Goal: Check status: Check status

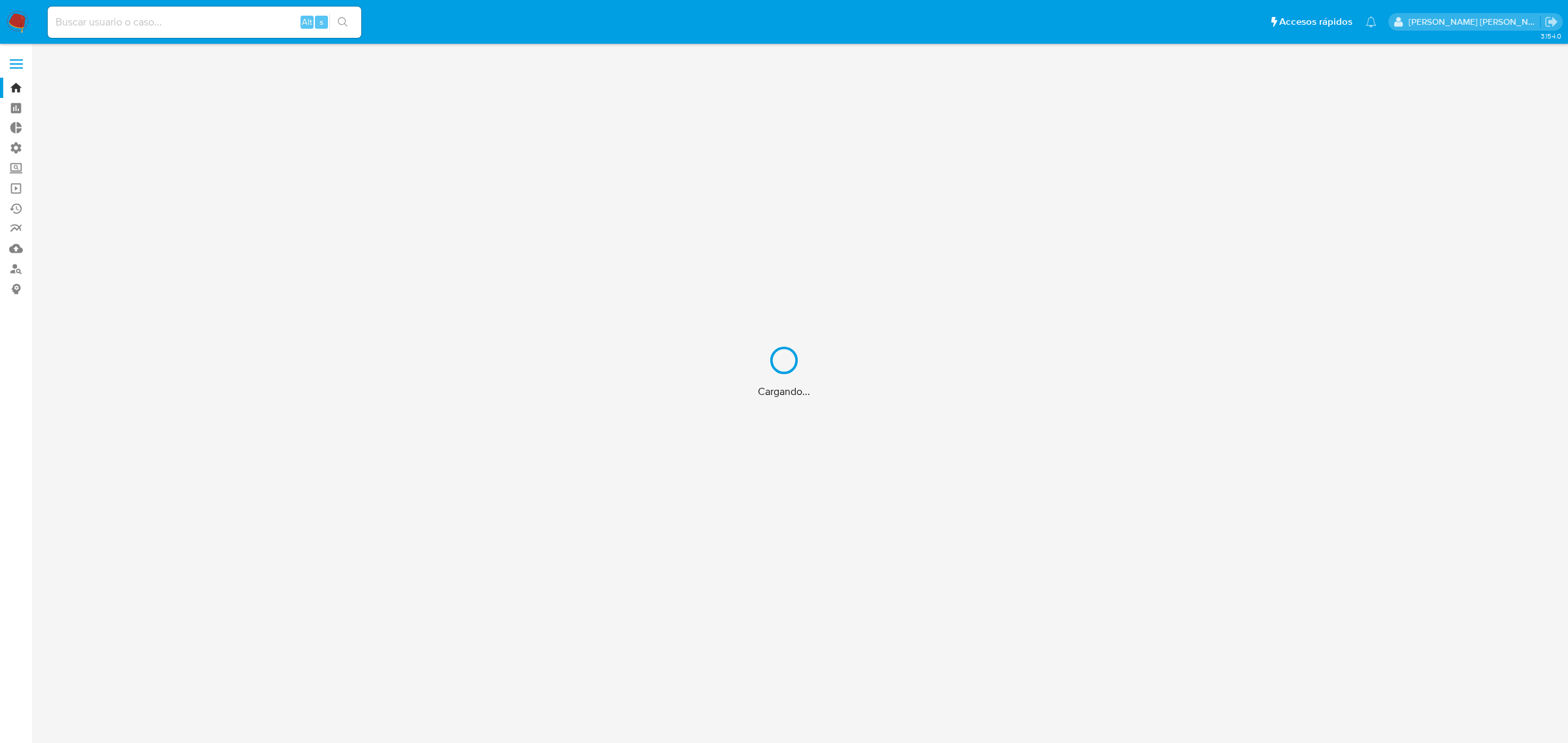
click at [160, 20] on div "Cargando..." at bounding box center [784, 371] width 1568 height 743
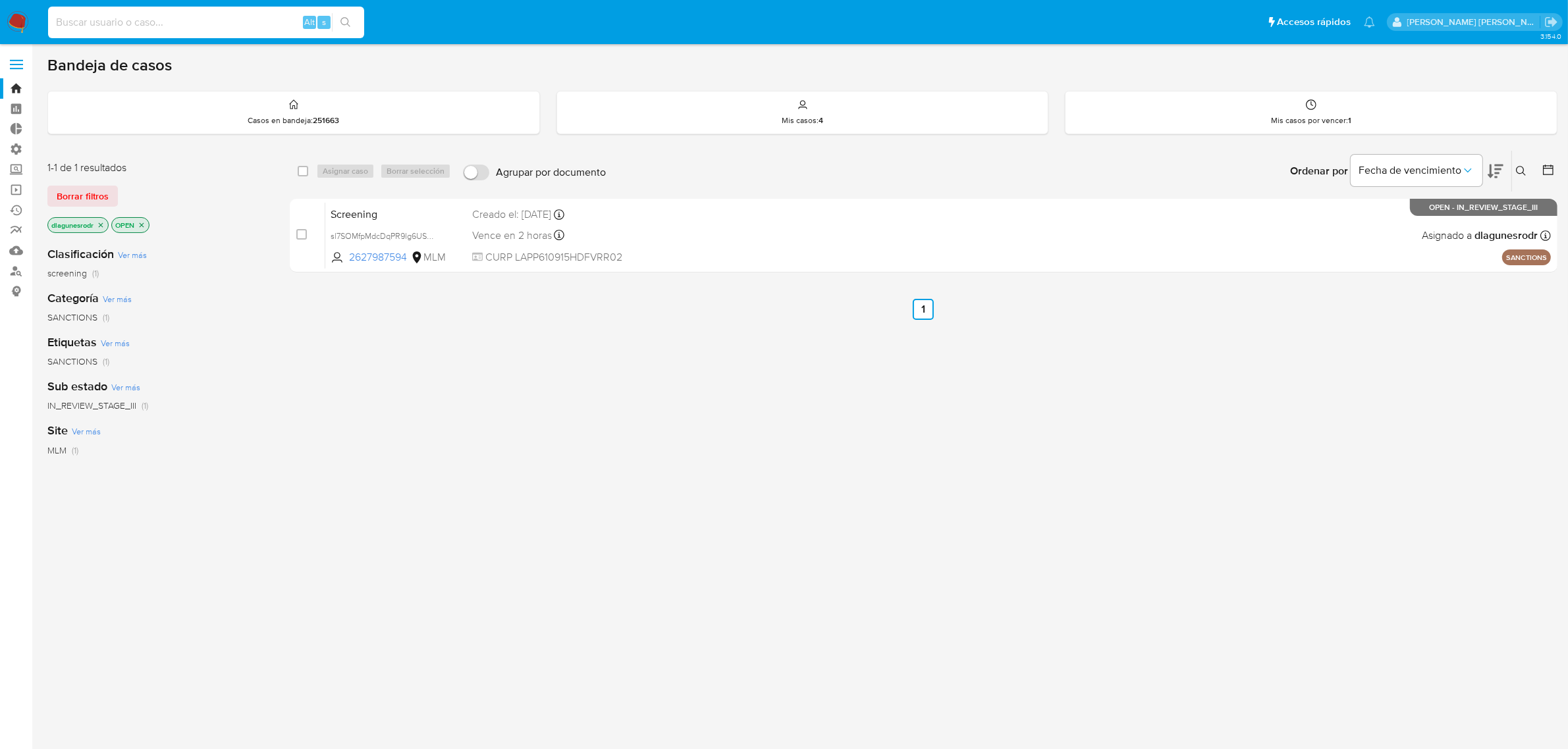
click at [112, 24] on input at bounding box center [206, 22] width 316 height 17
paste input "0NmpPfVqfUjJmeY0pAYi4LUQ"
type input "0NmpPfVqfUjJmeY0pAYi4LUQ"
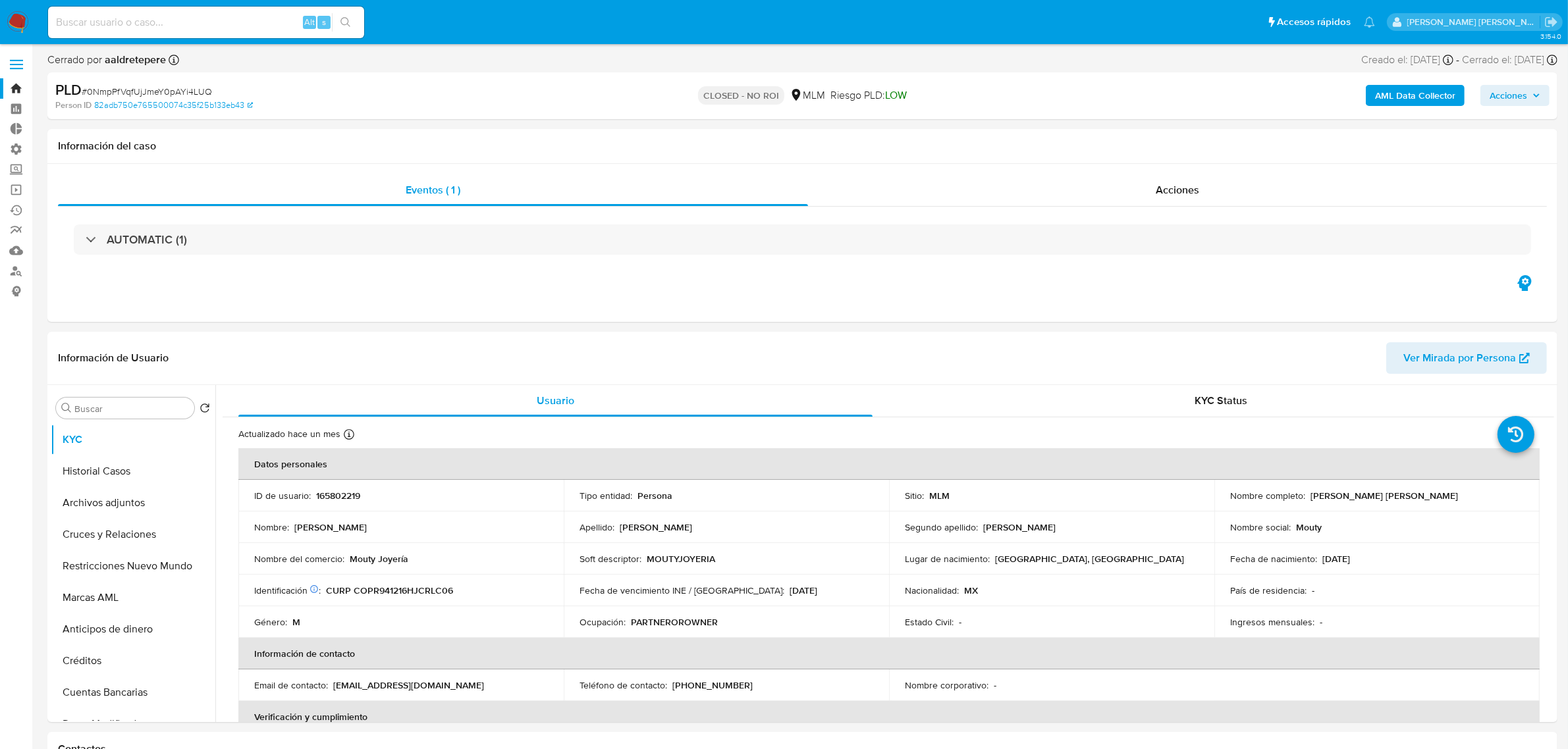
select select "10"
click at [125, 476] on button "Historial Casos" at bounding box center [128, 471] width 154 height 32
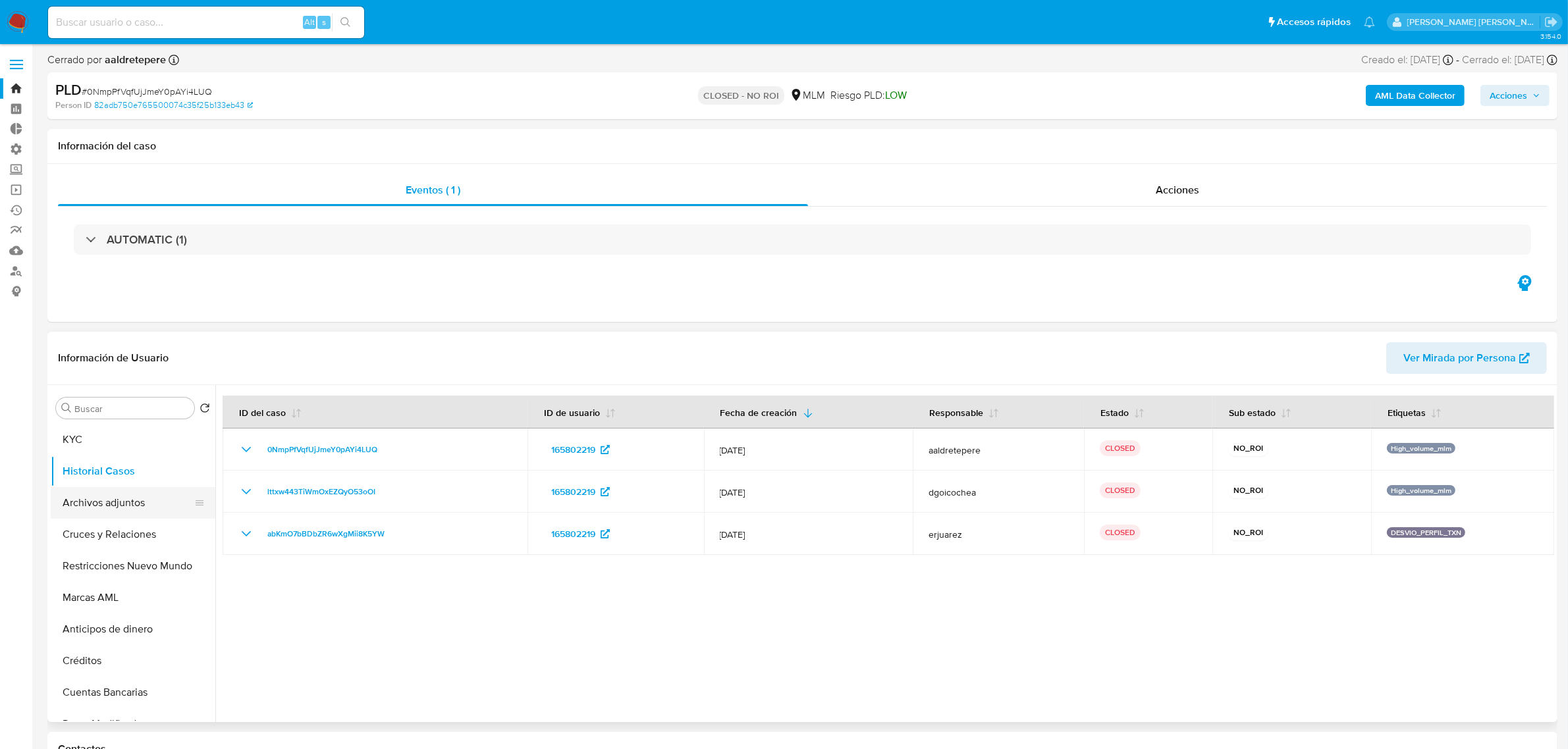
click at [117, 499] on button "Archivos adjuntos" at bounding box center [128, 503] width 154 height 32
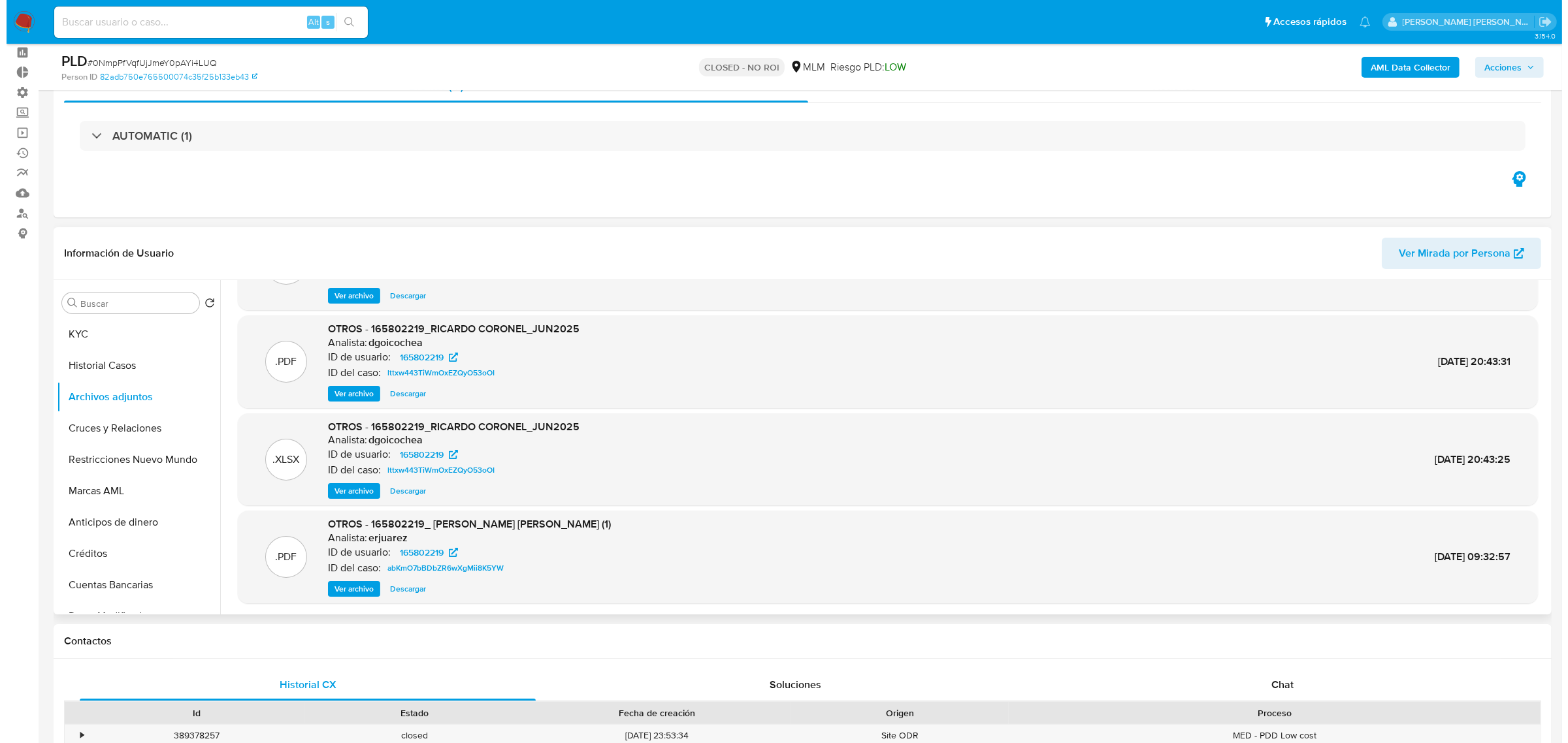
scroll to position [81, 0]
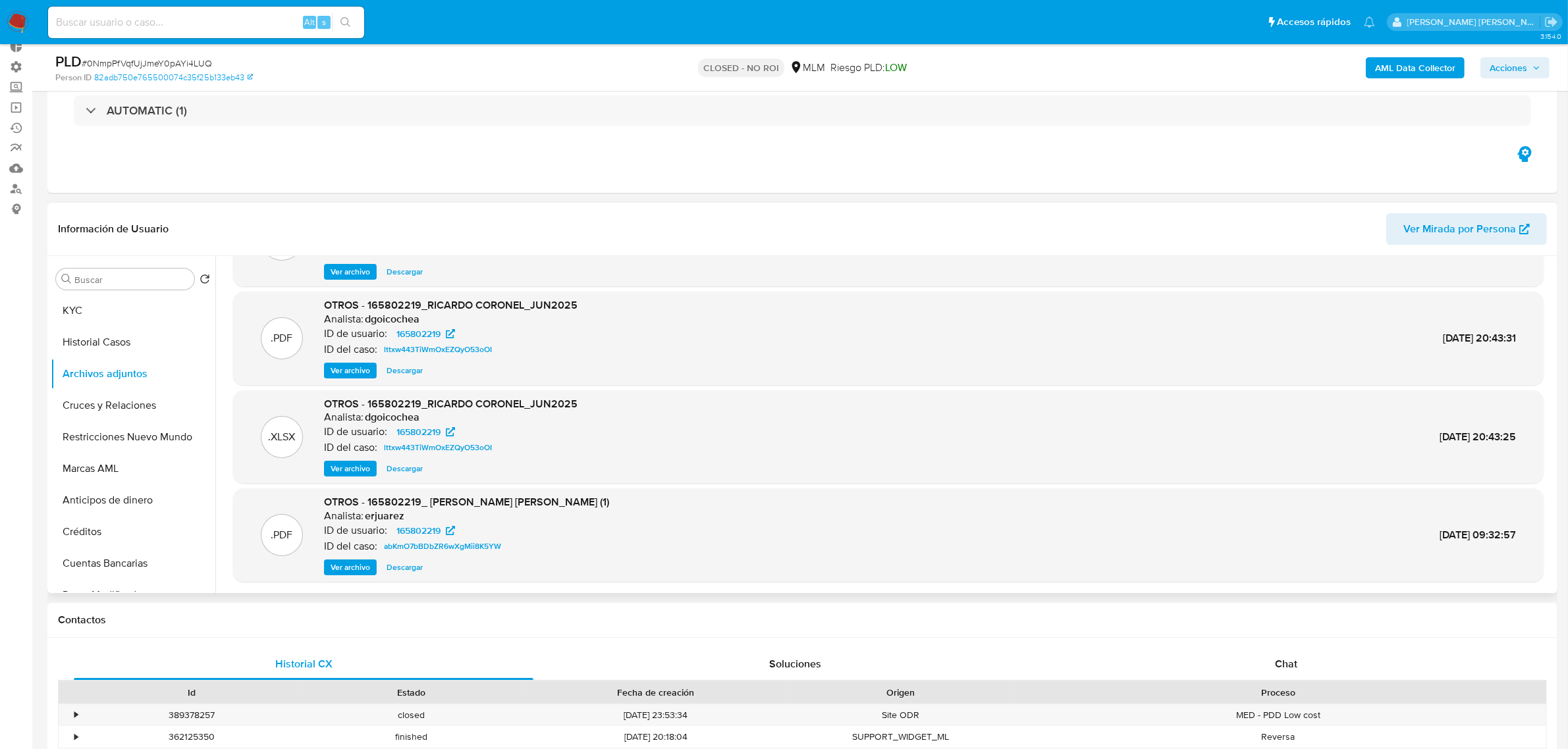
click at [351, 463] on span "Ver archivo" at bounding box center [350, 469] width 39 height 13
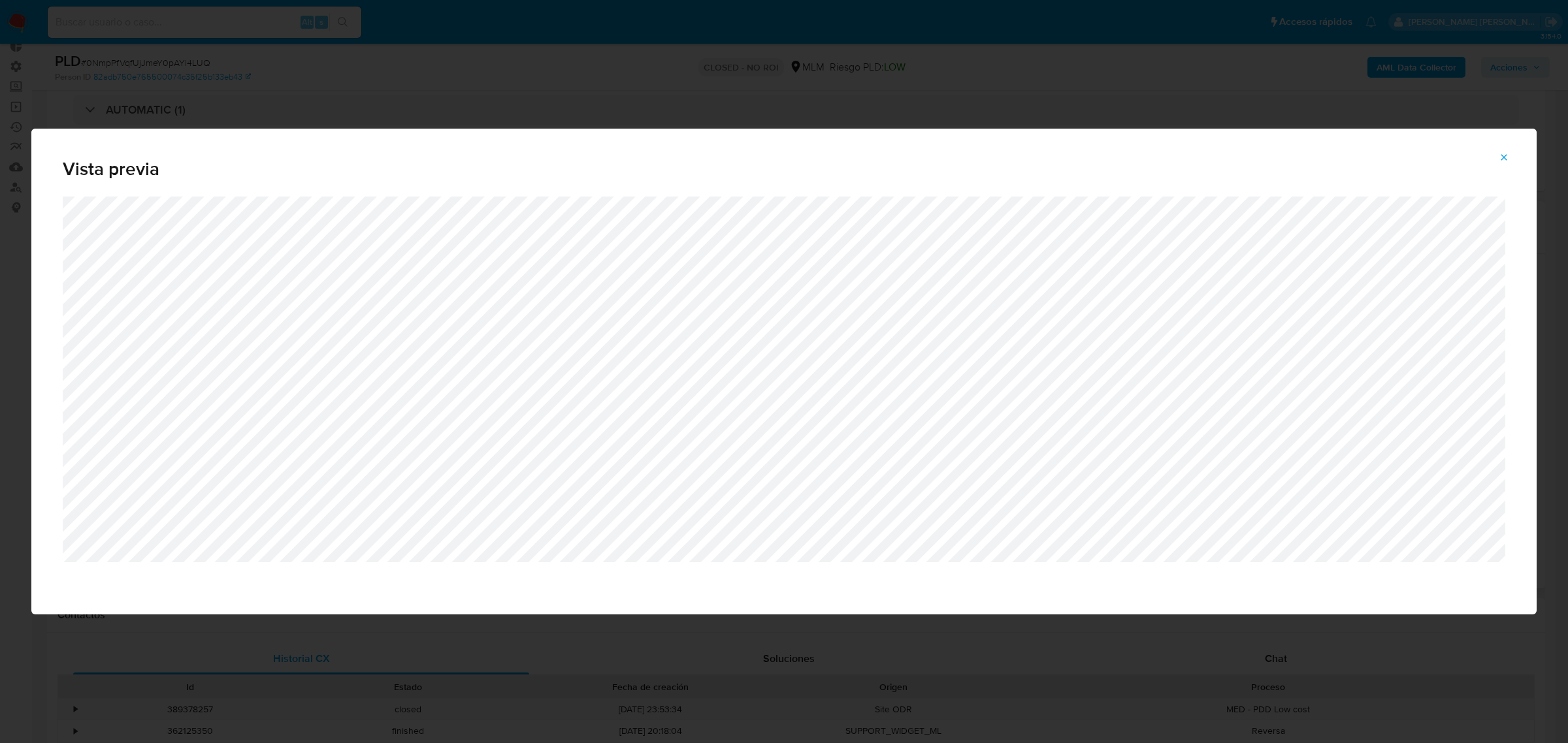
click at [1507, 158] on icon "Attachment preview" at bounding box center [1504, 157] width 11 height 11
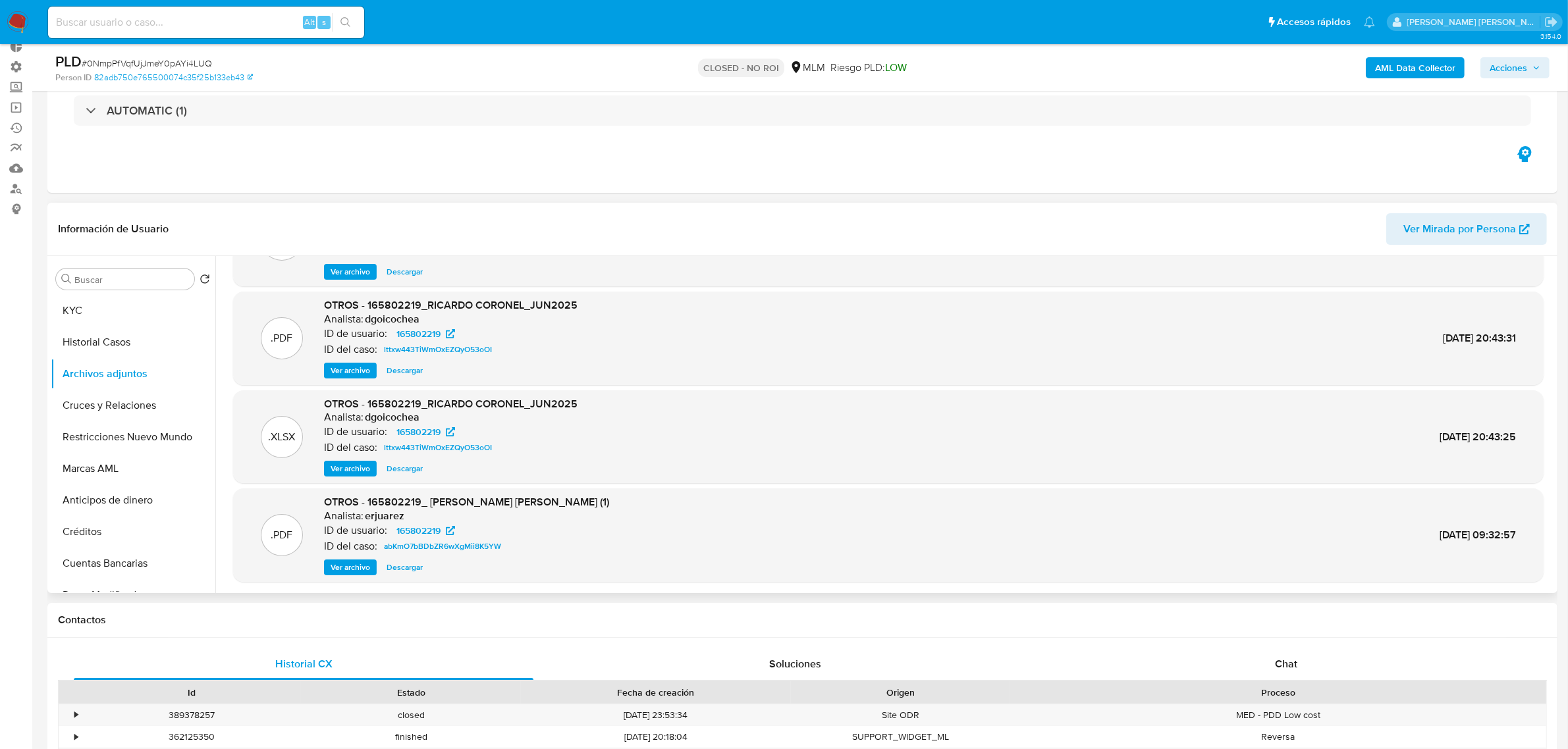
click at [354, 372] on span "Ver archivo" at bounding box center [350, 370] width 39 height 13
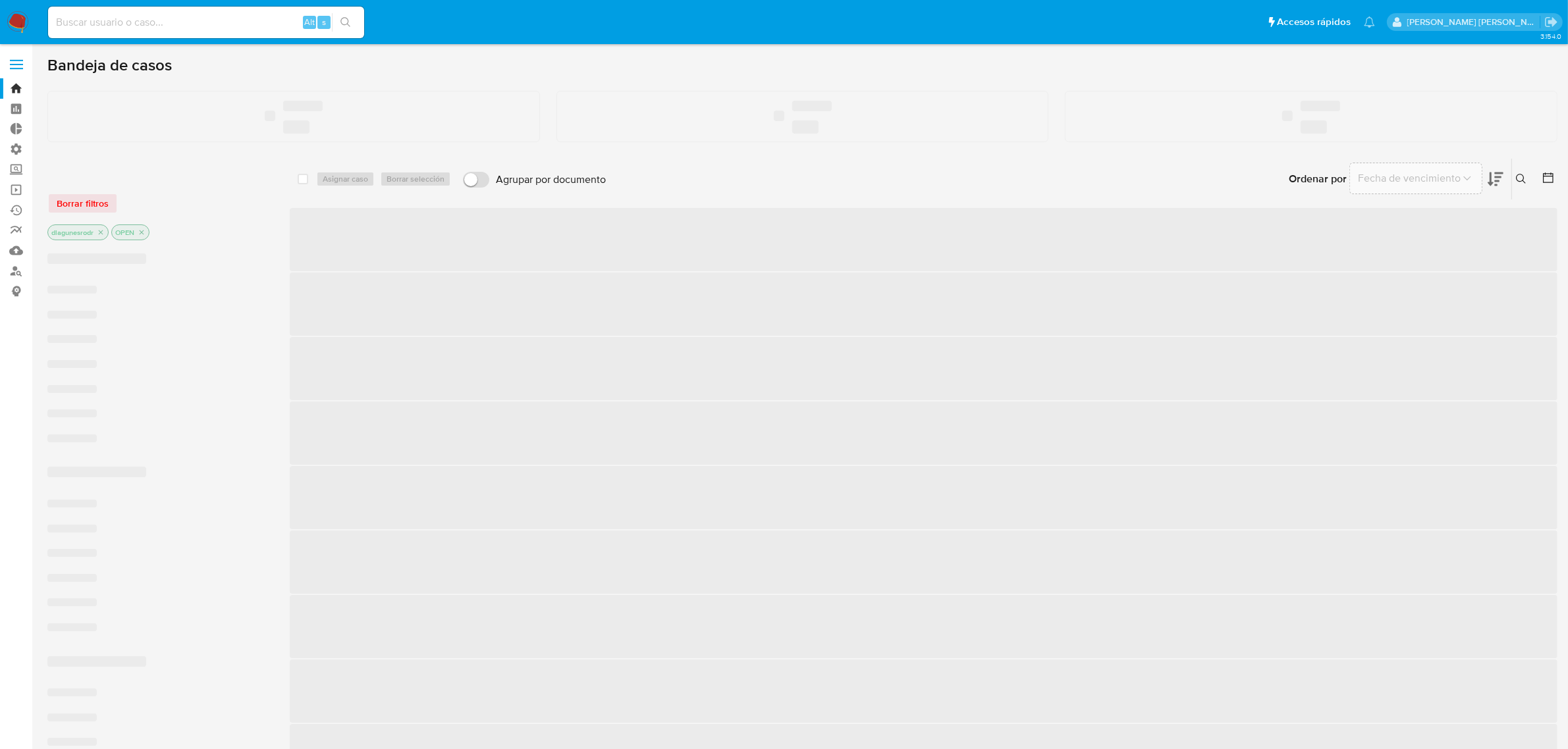
click at [152, 23] on input at bounding box center [206, 22] width 316 height 17
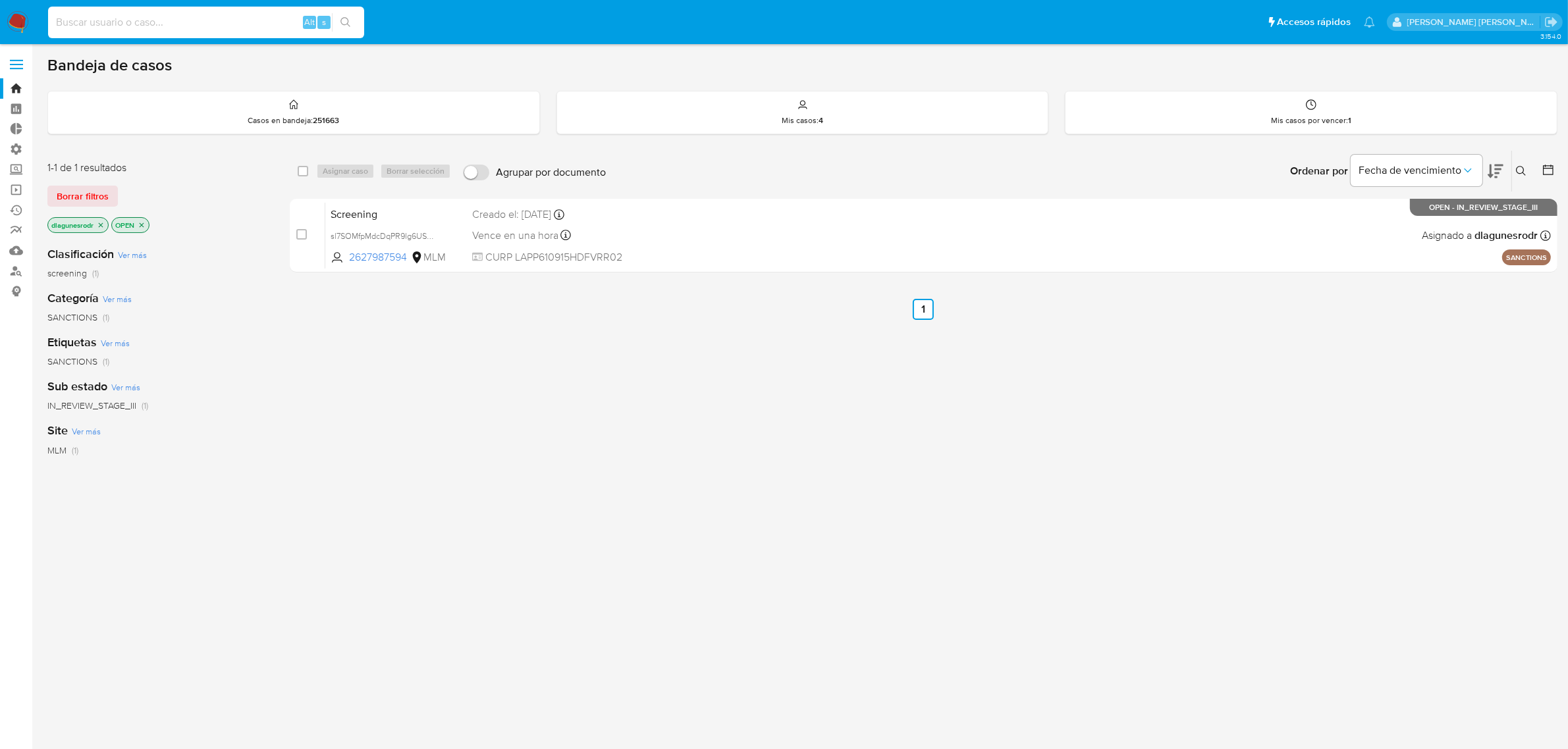
paste input "0NmpPfVqfUjJmeY0pAYi4LUQ"
type input "0NmpPfVqfUjJmeY0pAYi4LUQ"
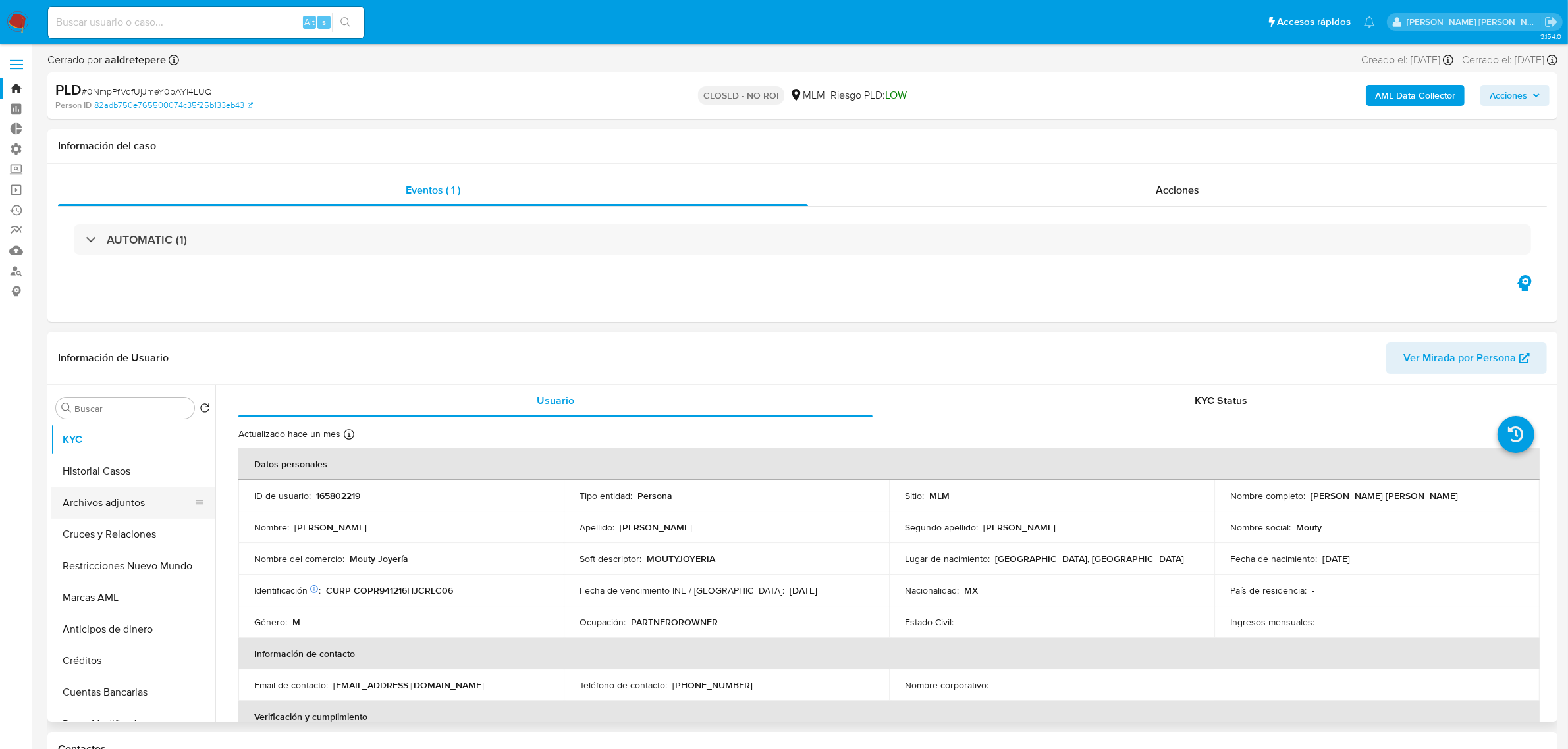
select select "10"
click at [104, 507] on button "Archivos adjuntos" at bounding box center [128, 503] width 154 height 32
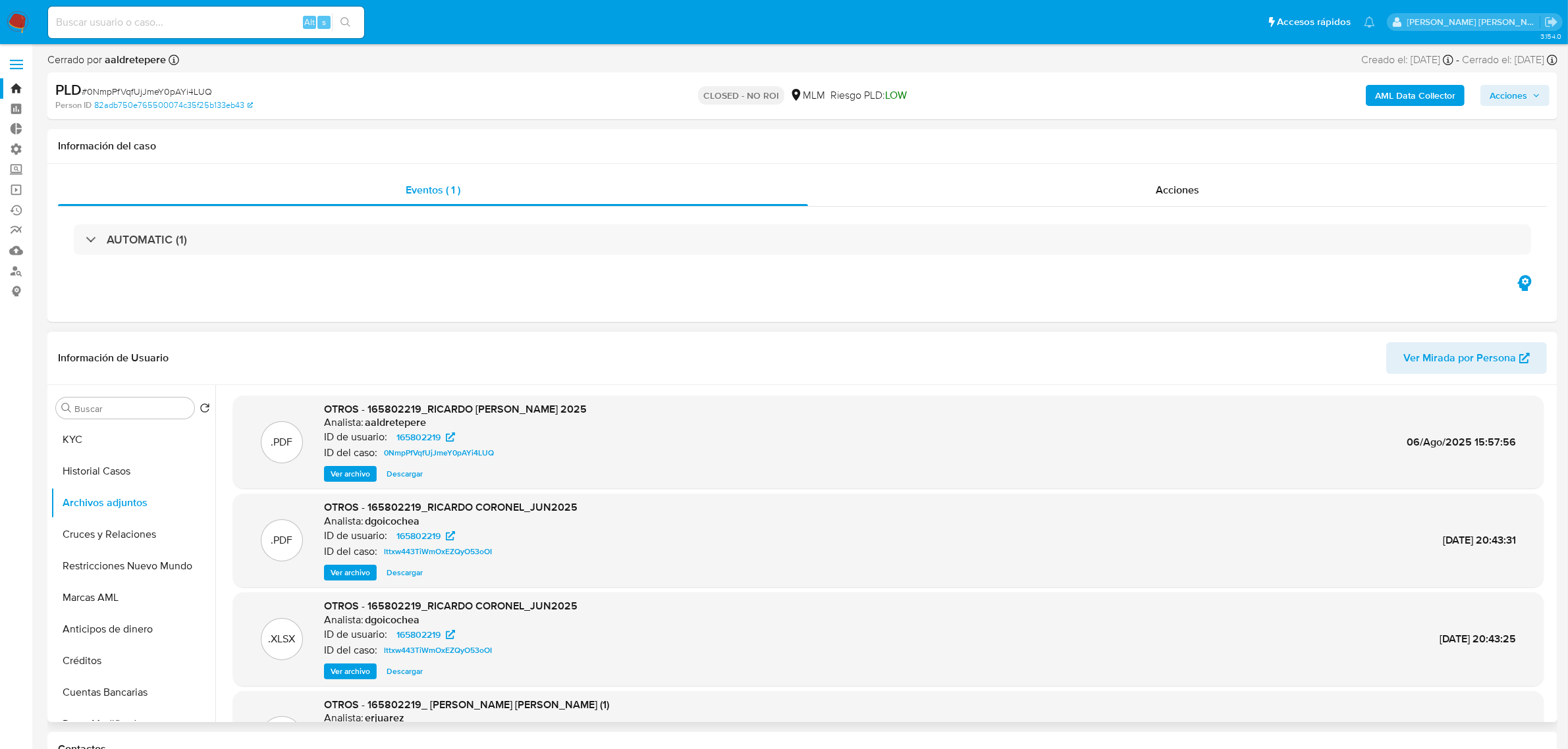
click at [367, 474] on span "Ver archivo" at bounding box center [350, 473] width 39 height 13
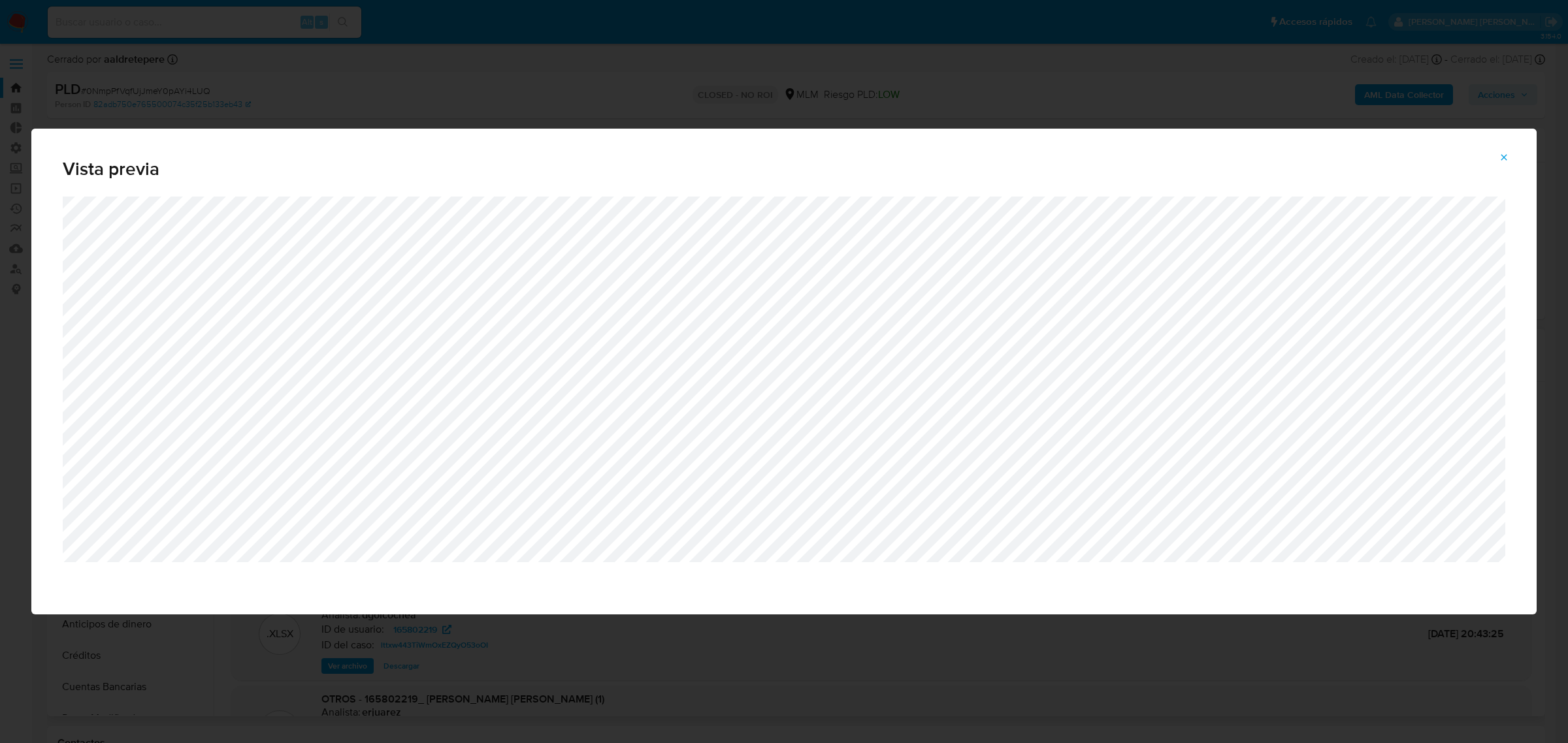
click at [1504, 152] on icon "Attachment preview" at bounding box center [1504, 157] width 11 height 11
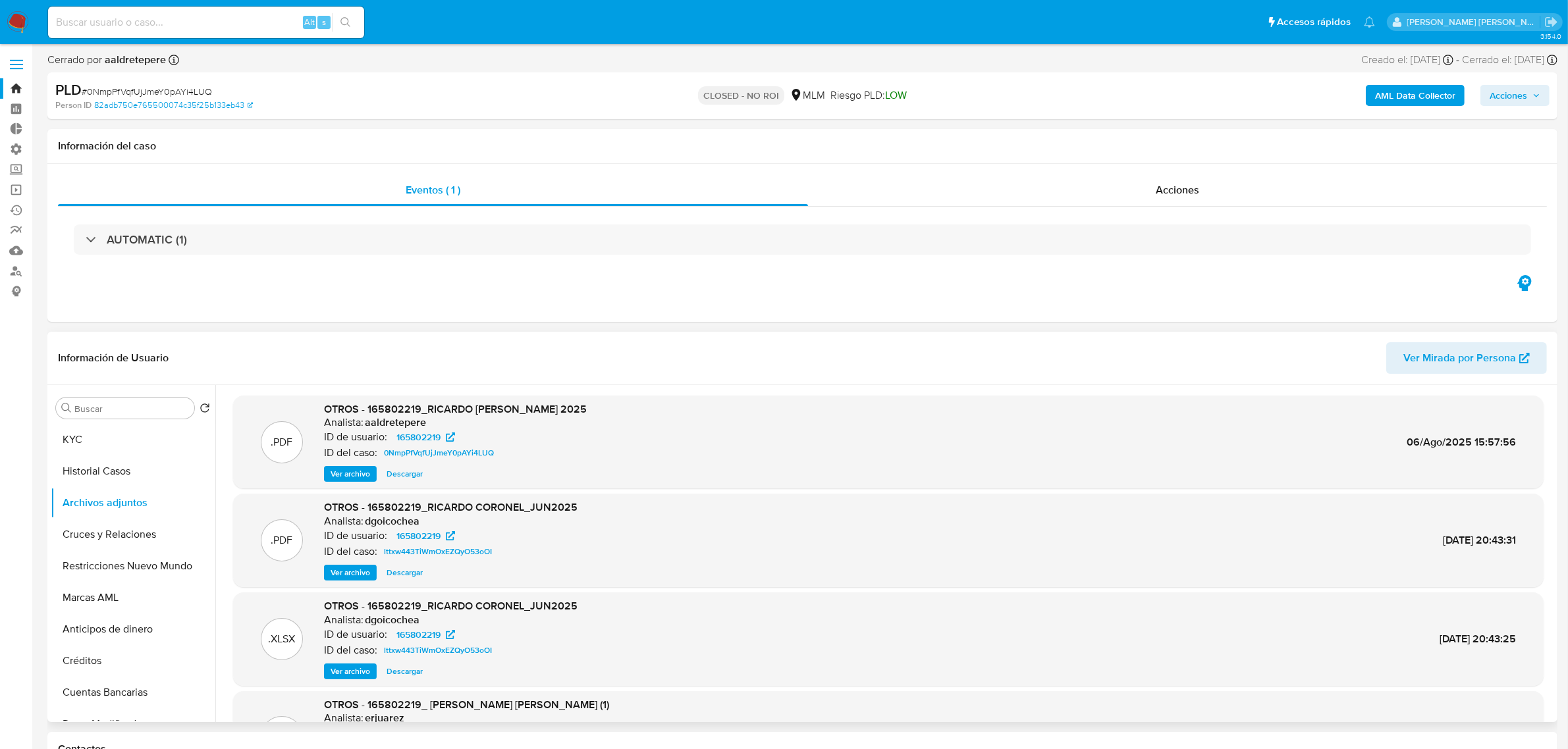
click at [408, 669] on span "Descargar" at bounding box center [405, 671] width 37 height 13
click at [98, 446] on button "KYC" at bounding box center [128, 440] width 154 height 32
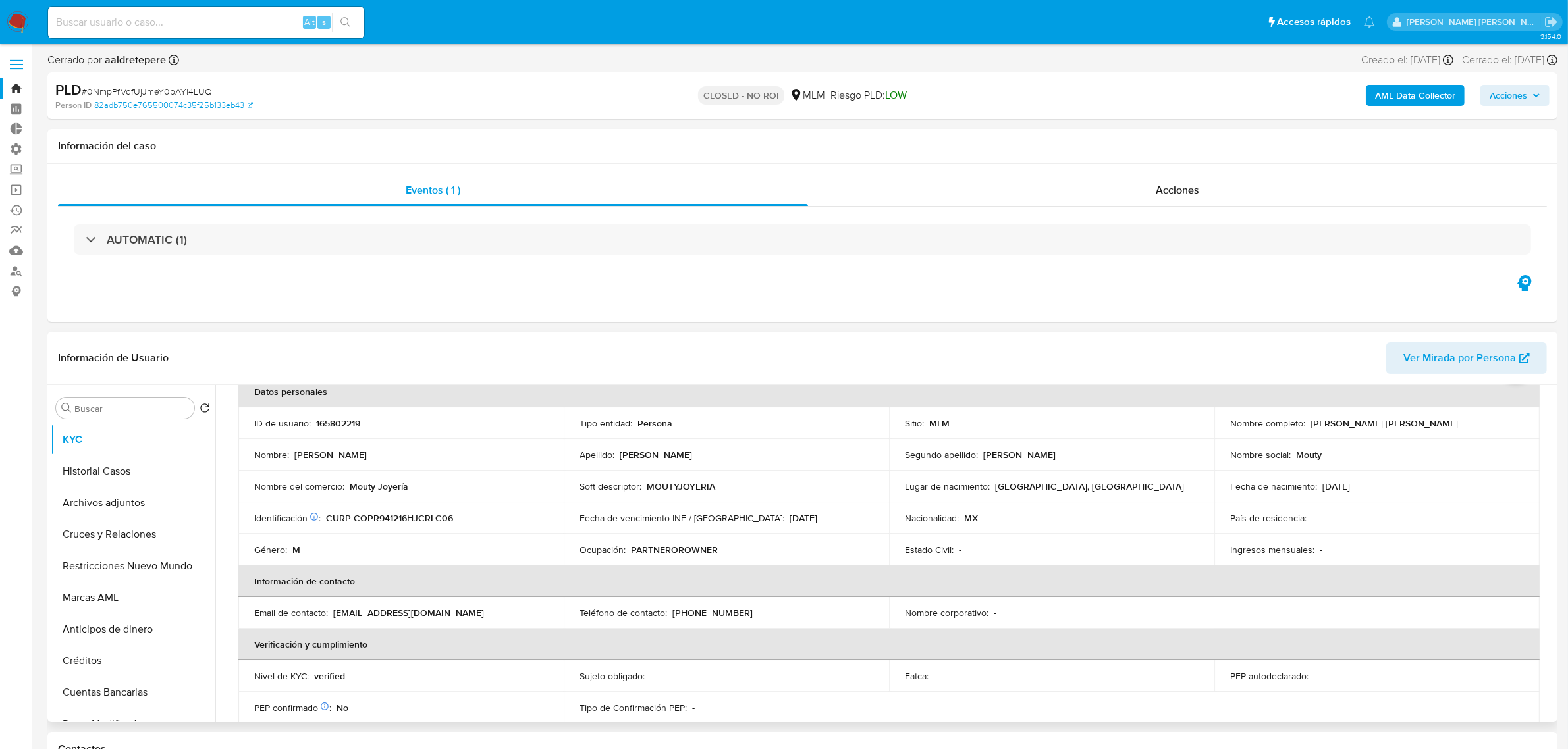
scroll to position [82, 0]
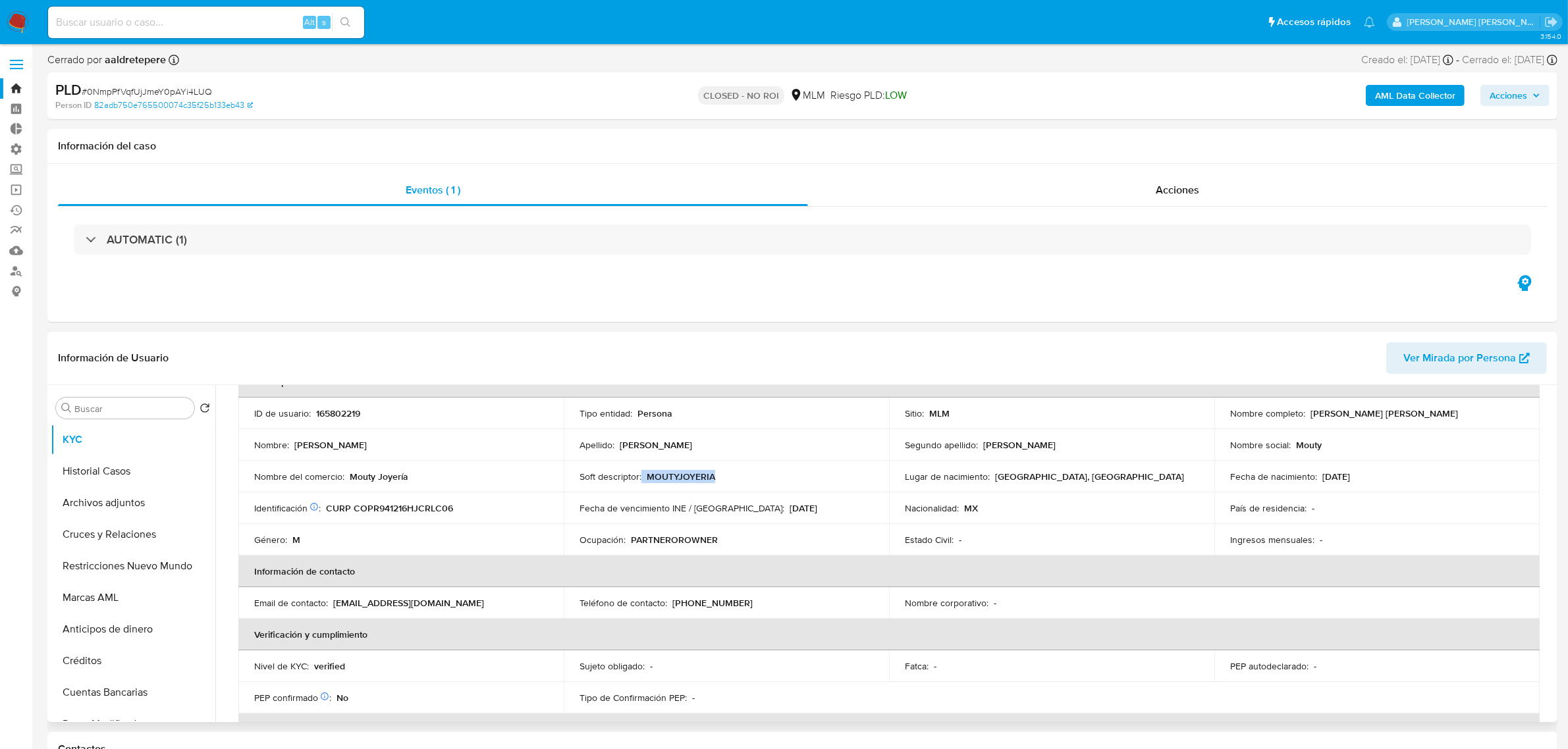
drag, startPoint x: 640, startPoint y: 478, endPoint x: 727, endPoint y: 487, distance: 87.5
click at [727, 487] on td "Soft descriptor : MOUTYJOYERIA" at bounding box center [727, 476] width 325 height 32
click at [90, 473] on button "Historial Casos" at bounding box center [128, 471] width 154 height 32
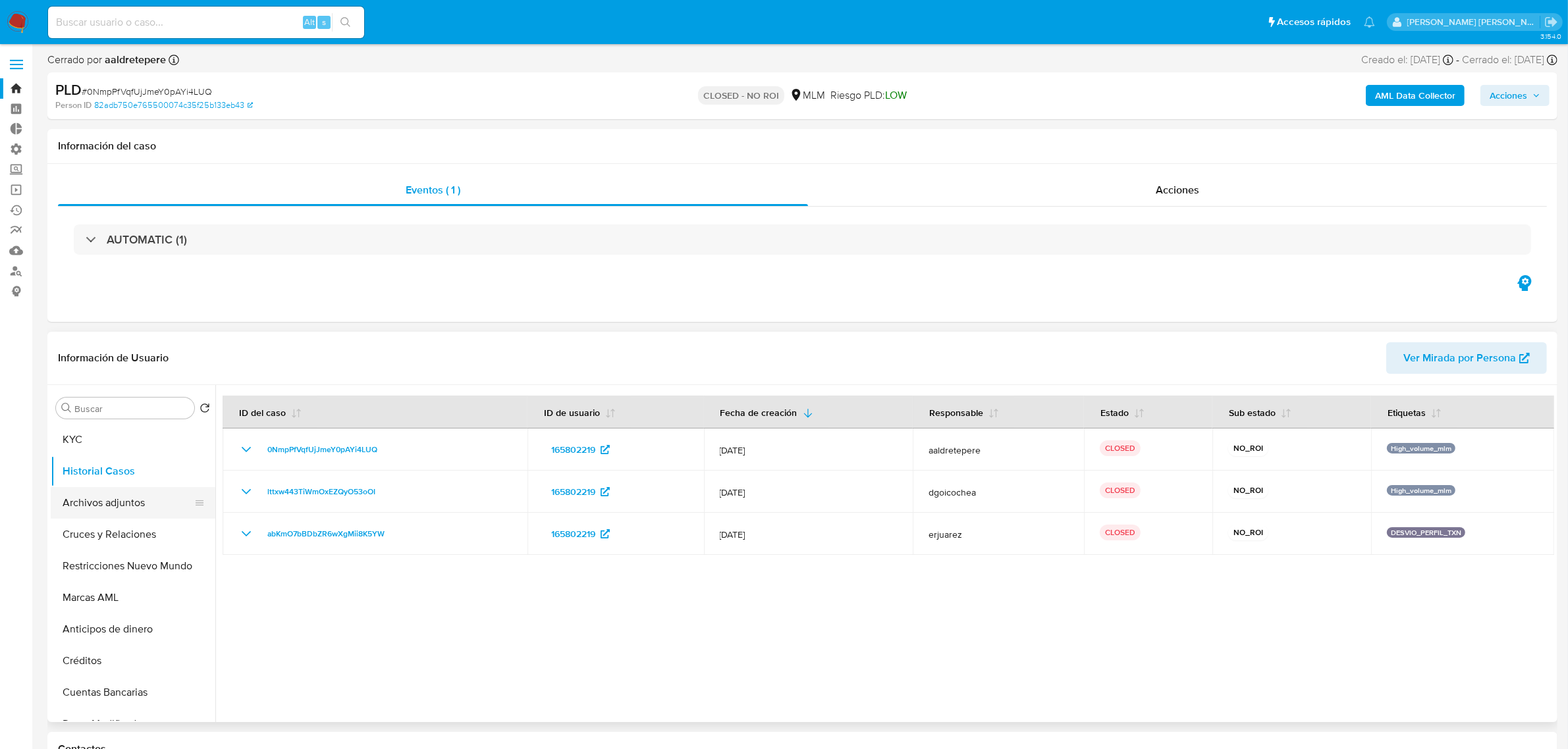
click at [106, 507] on button "Archivos adjuntos" at bounding box center [128, 503] width 154 height 32
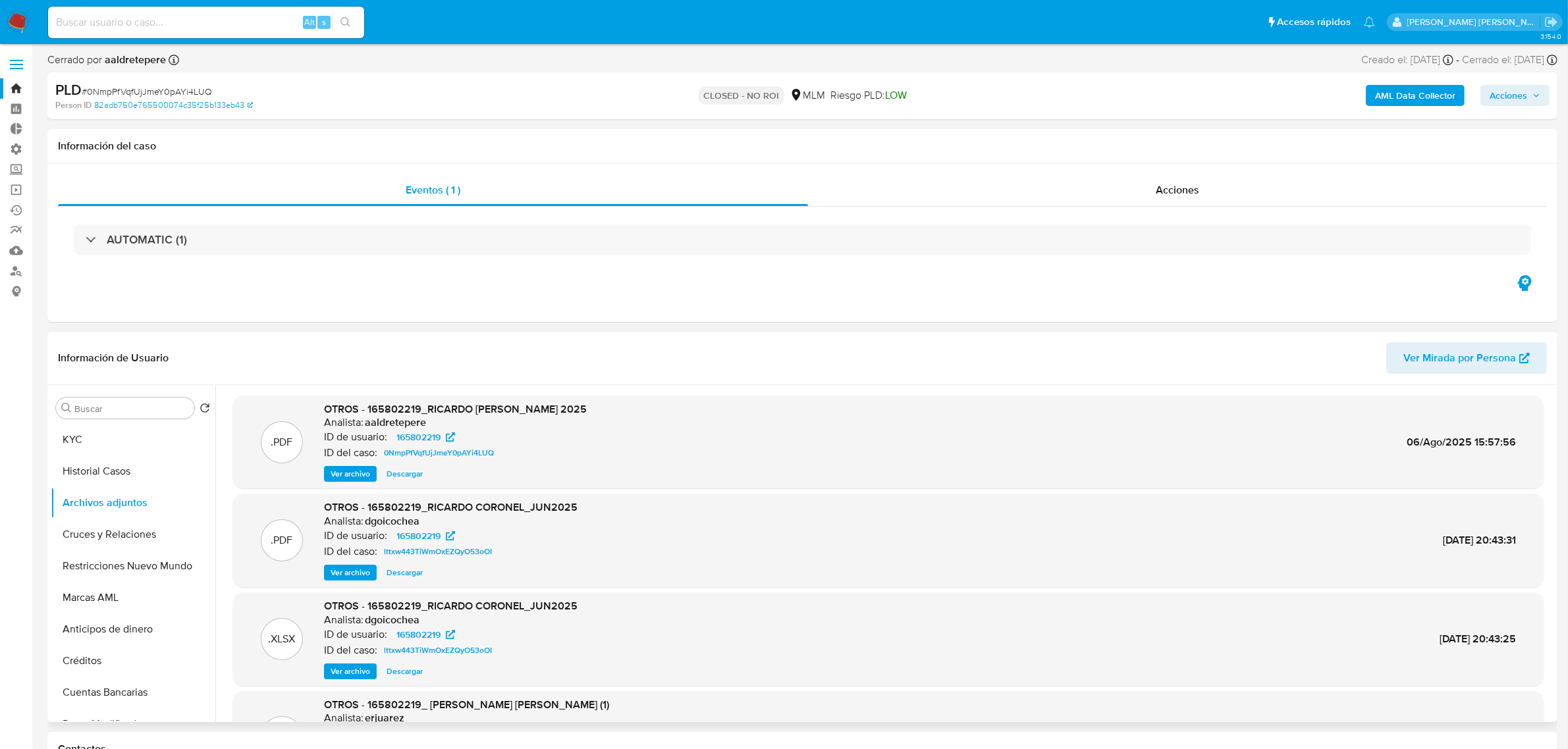
click at [351, 576] on span "Ver archivo" at bounding box center [350, 573] width 39 height 13
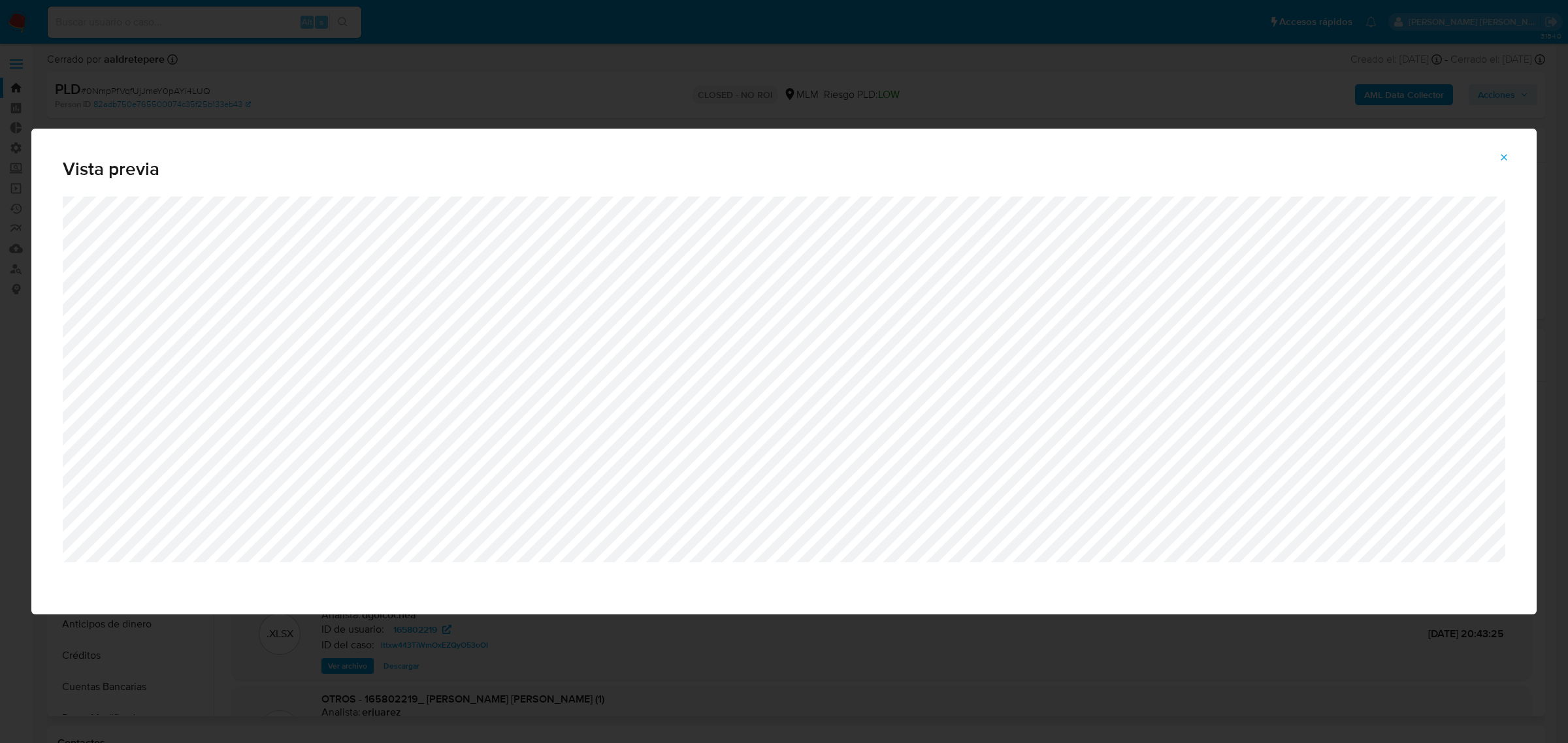
click at [1503, 162] on icon "Attachment preview" at bounding box center [1504, 157] width 11 height 11
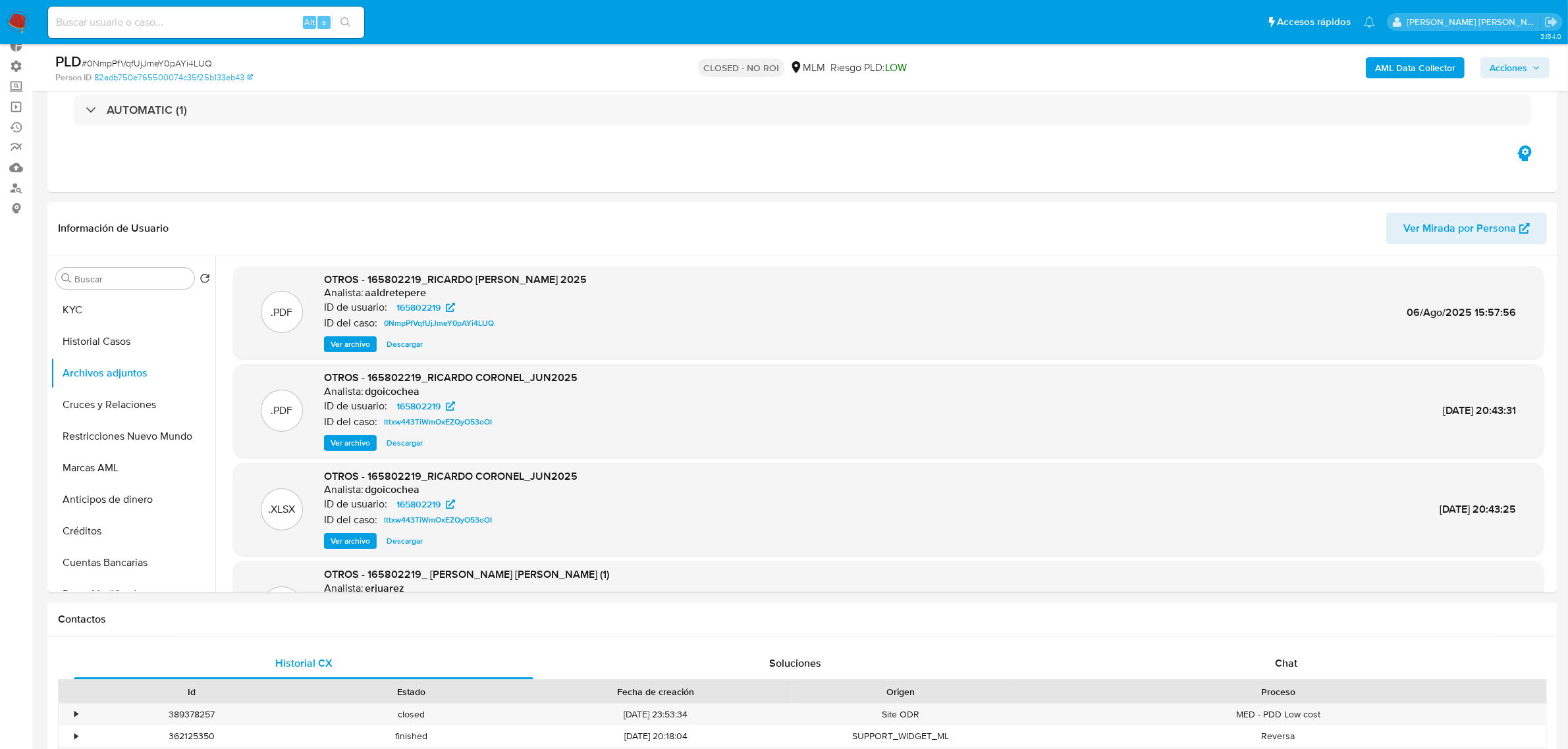
scroll to position [82, 0]
click at [344, 446] on span "Ver archivo" at bounding box center [350, 443] width 39 height 13
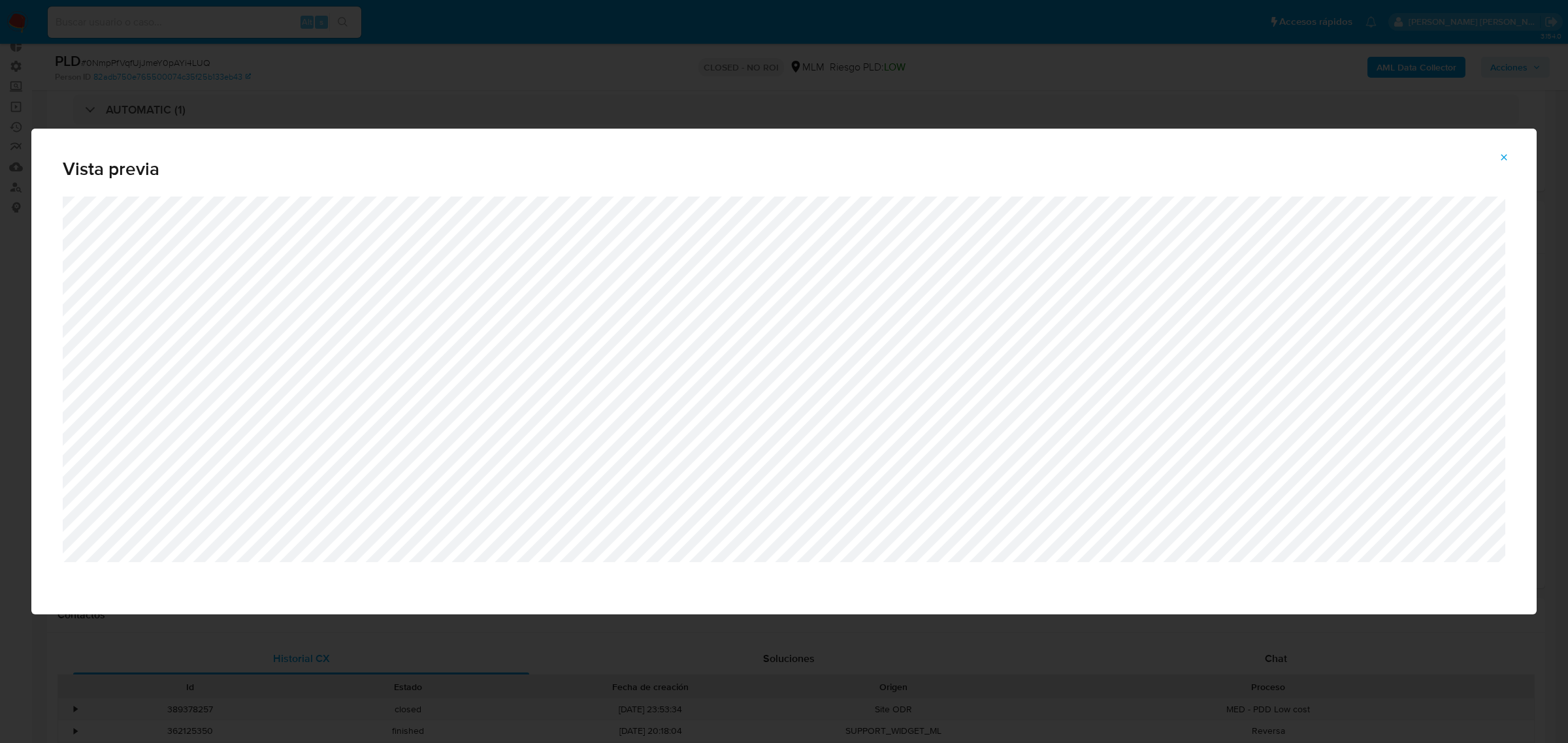
click at [1505, 157] on icon "Attachment preview" at bounding box center [1504, 157] width 5 height 5
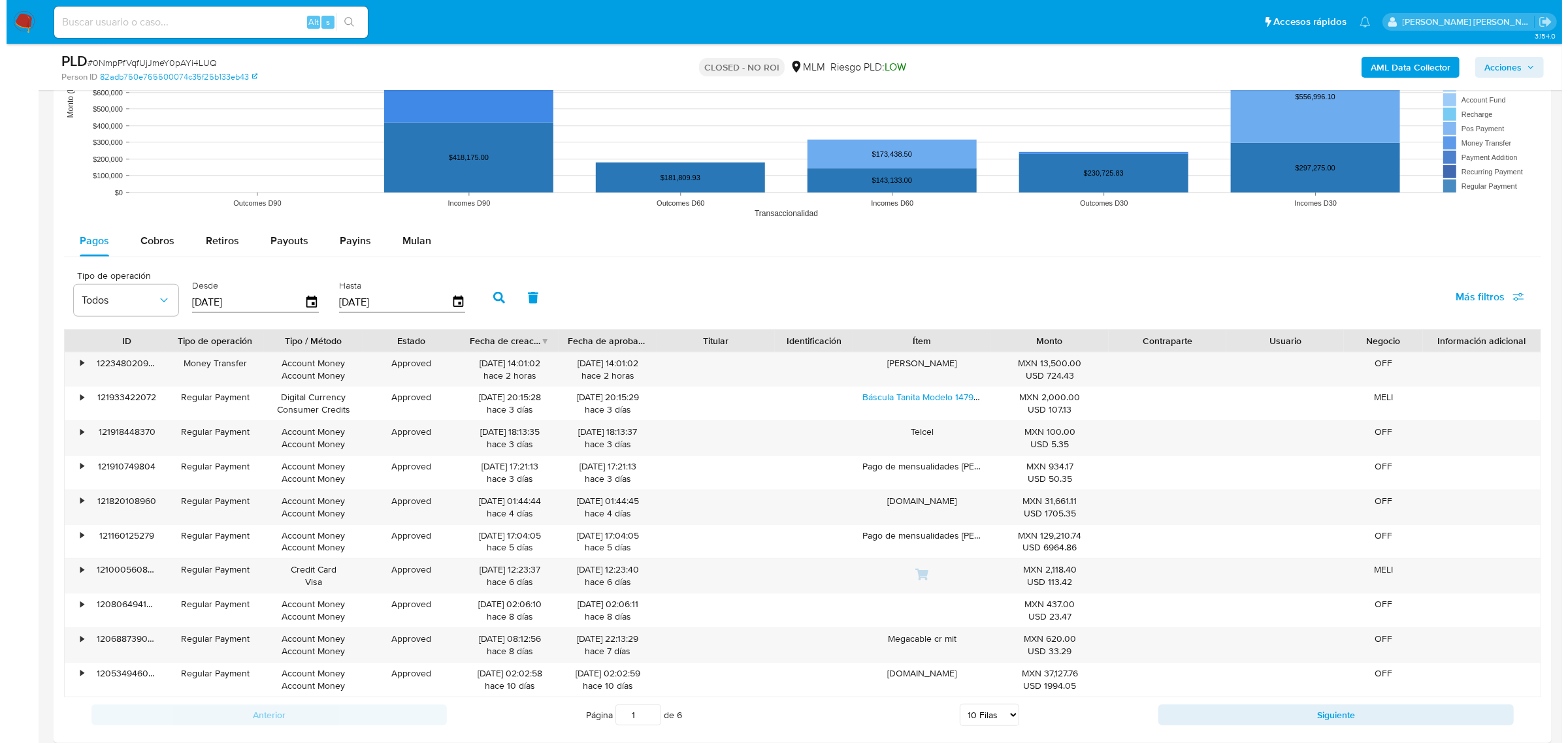
scroll to position [1306, 0]
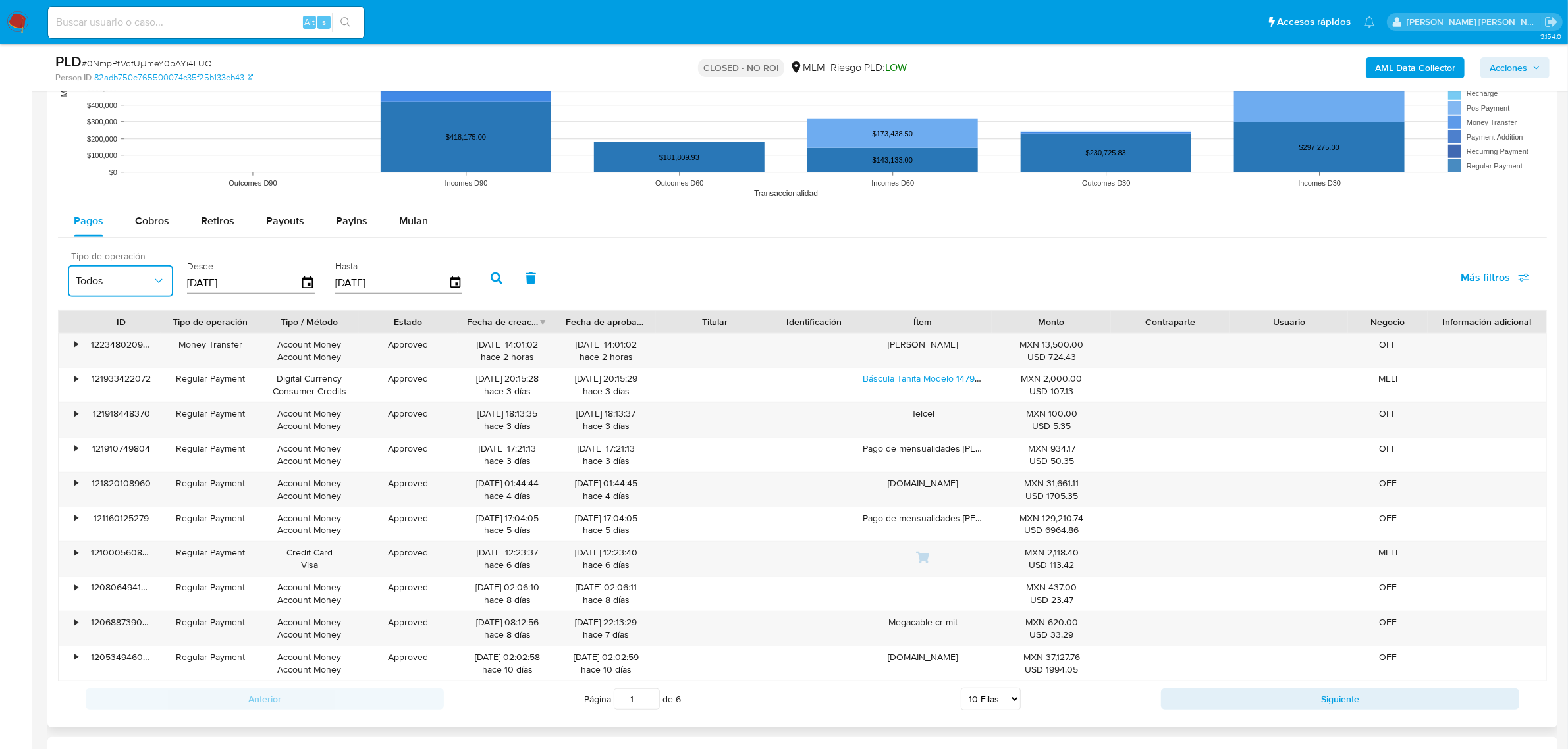
click at [149, 285] on span "Todos" at bounding box center [114, 281] width 77 height 13
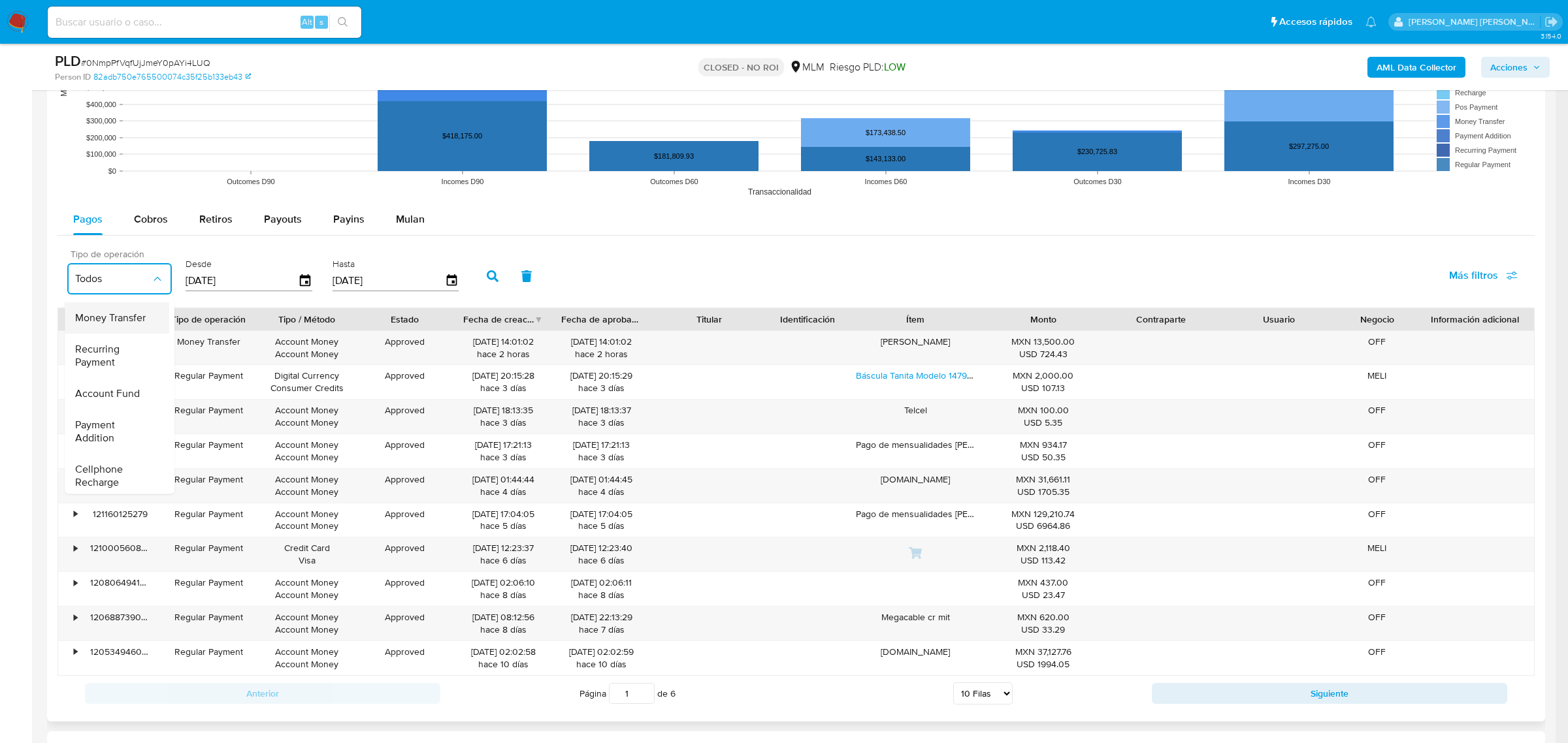
scroll to position [163, 0]
click at [116, 424] on span "Pos Payment" at bounding box center [104, 423] width 59 height 13
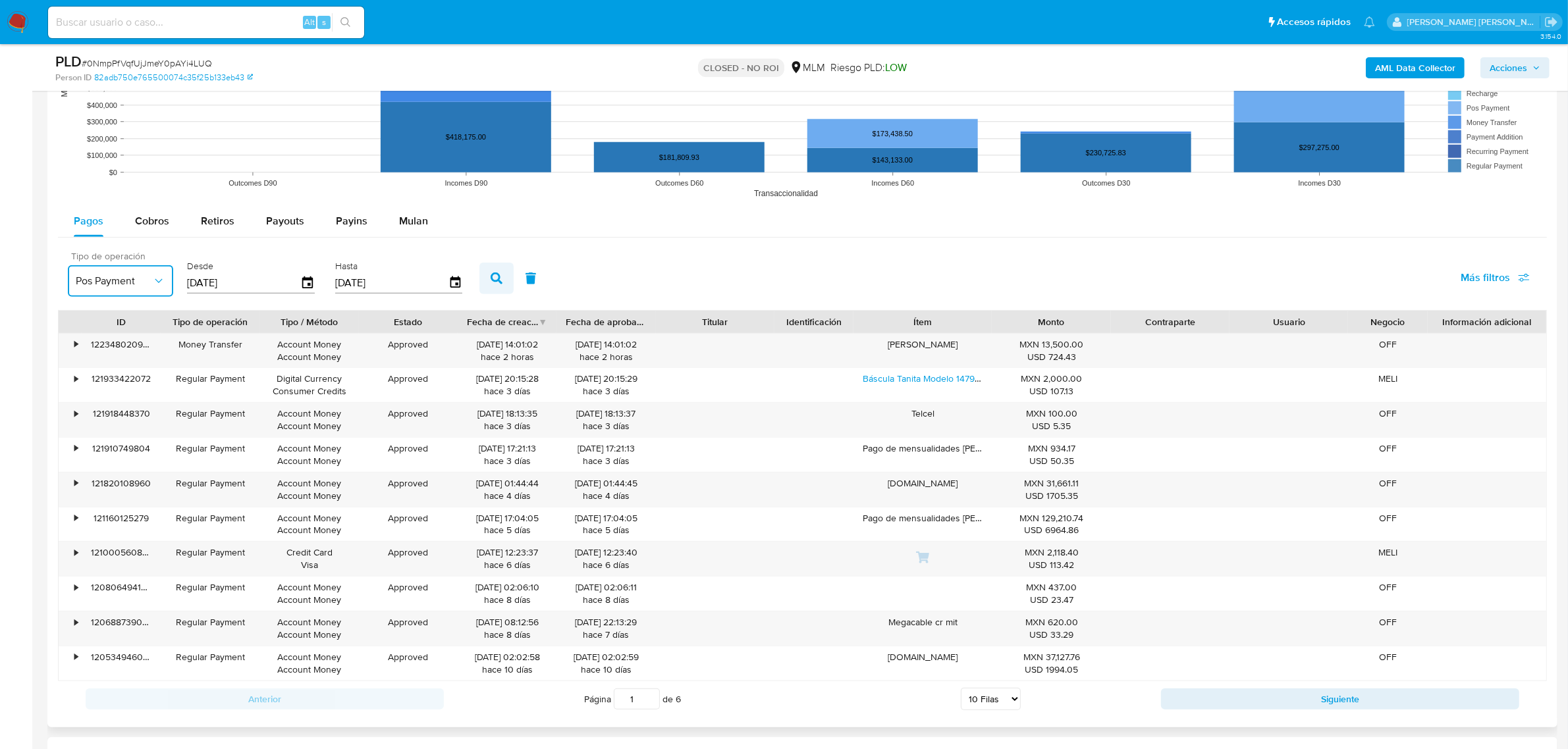
click at [489, 287] on button "button" at bounding box center [497, 278] width 35 height 32
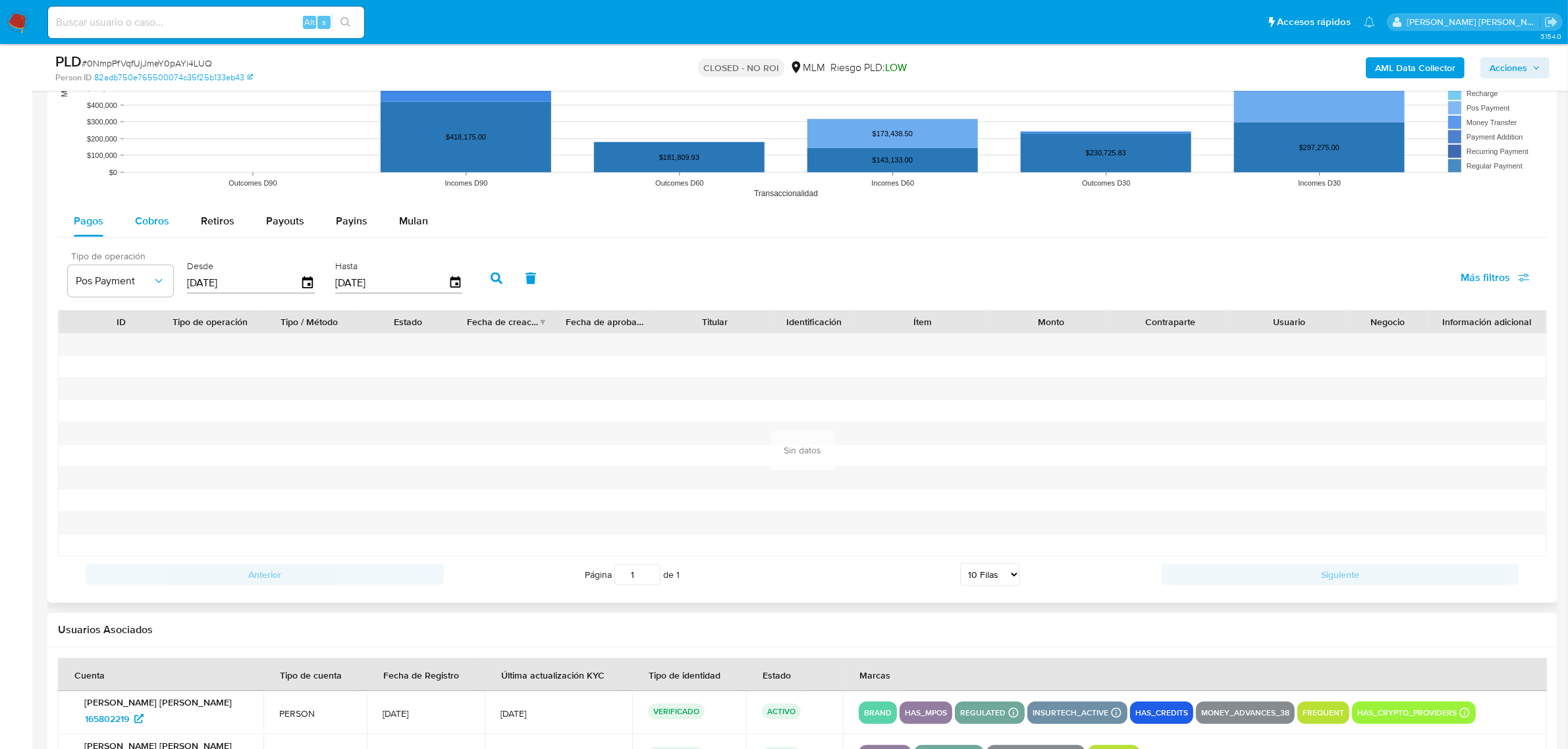
click at [155, 228] on span "Cobros" at bounding box center [152, 221] width 35 height 16
select select "10"
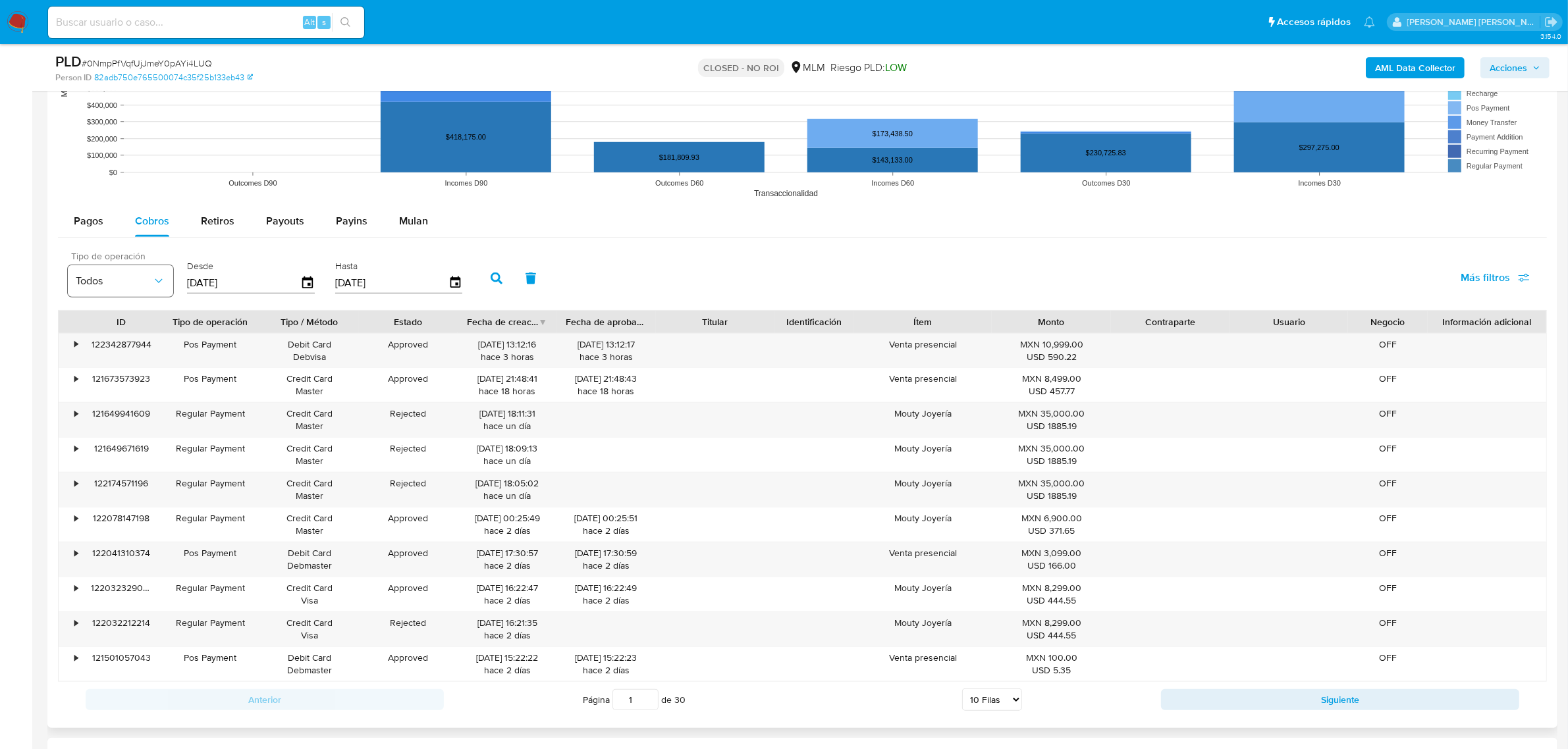
click at [166, 287] on button "Todos" at bounding box center [120, 281] width 105 height 32
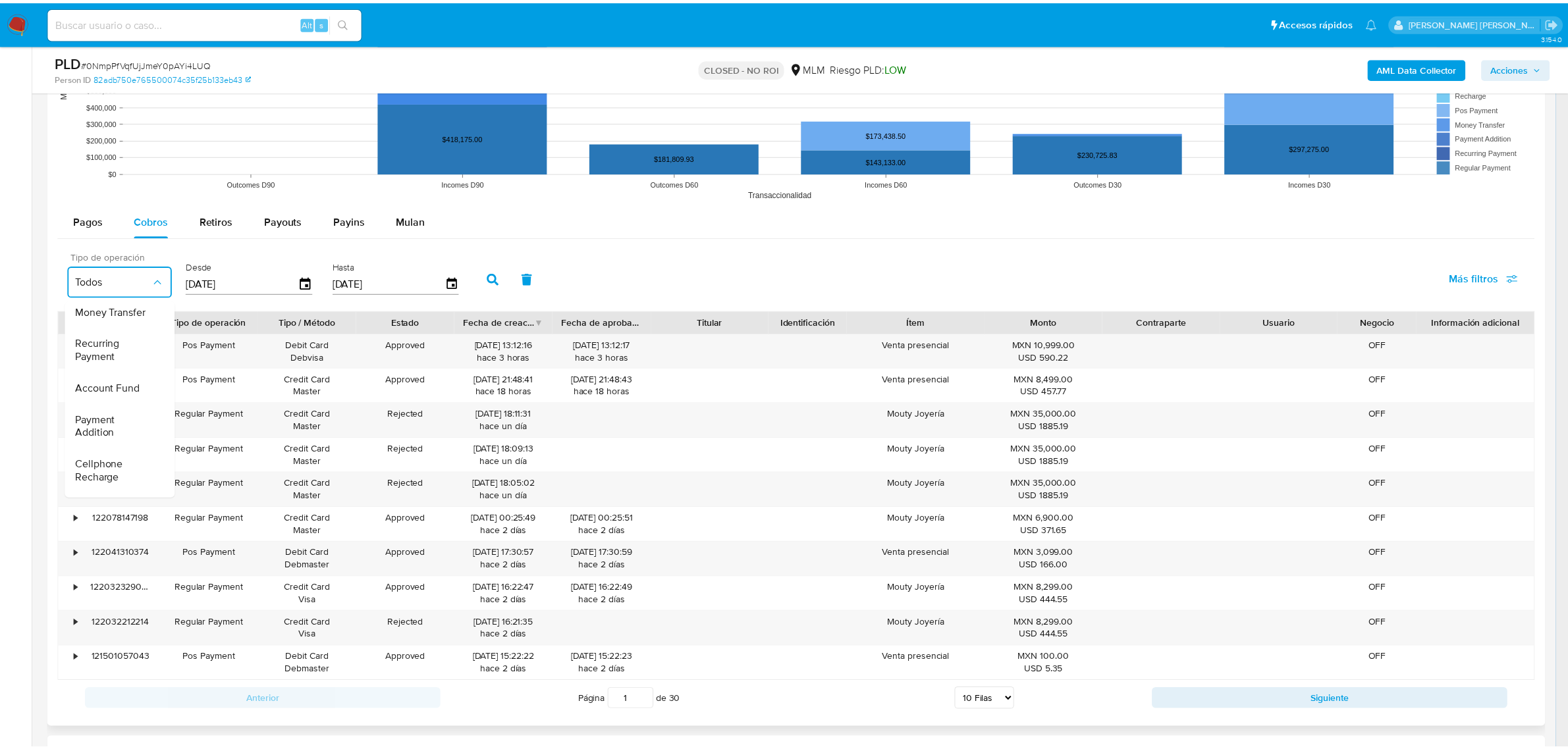
scroll to position [196, 0]
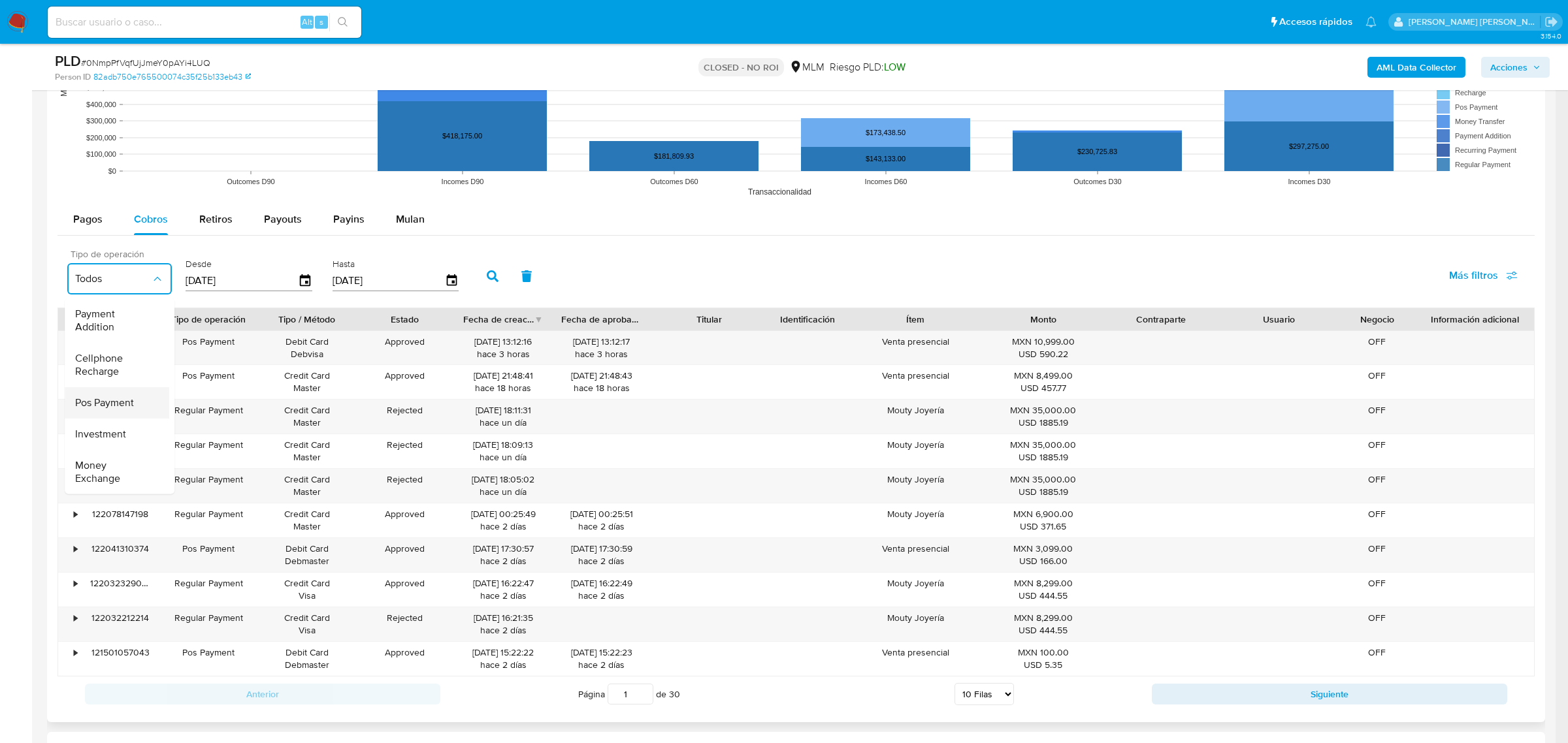
click at [114, 396] on span "Pos Payment" at bounding box center [104, 403] width 59 height 13
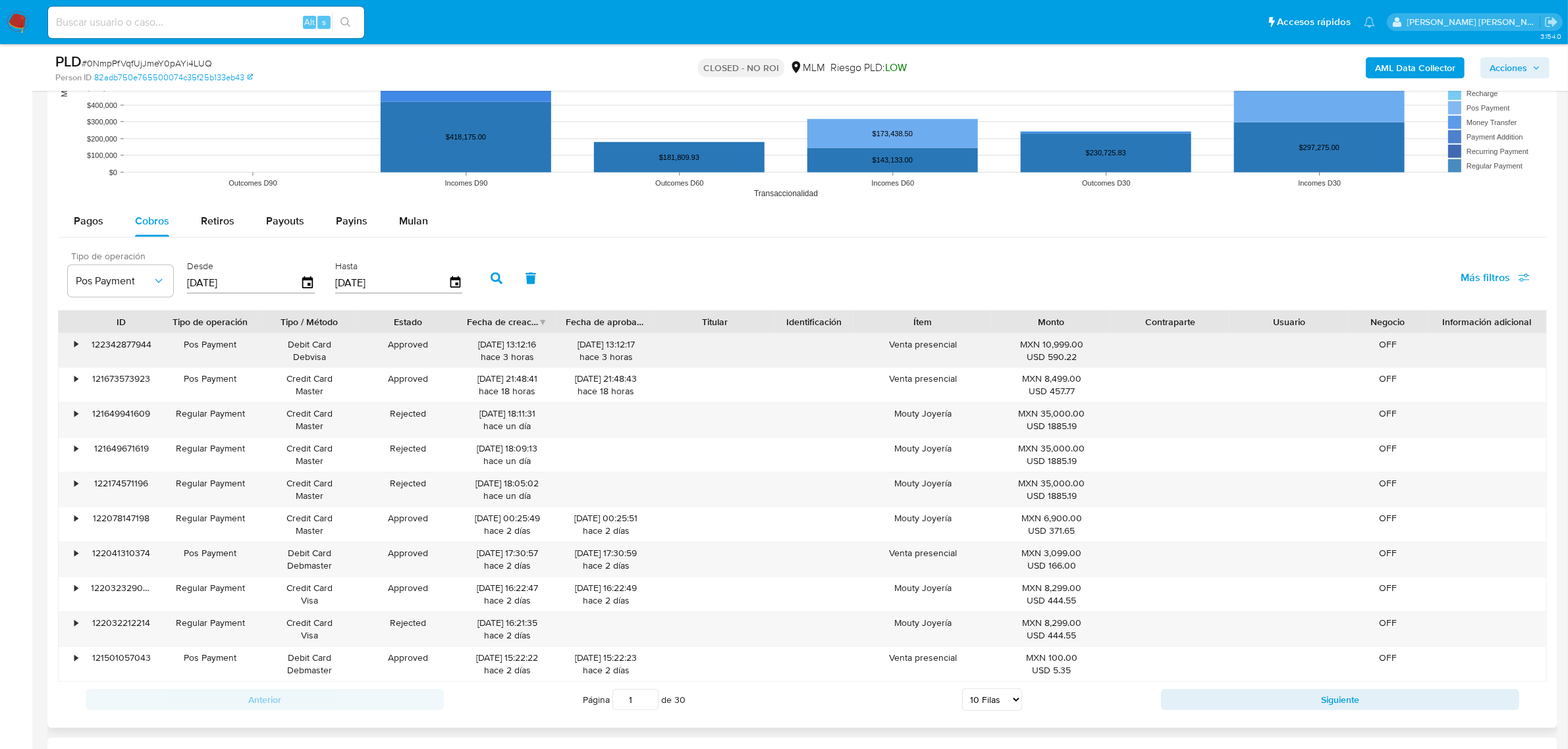
click at [79, 349] on div "•" at bounding box center [69, 351] width 23 height 35
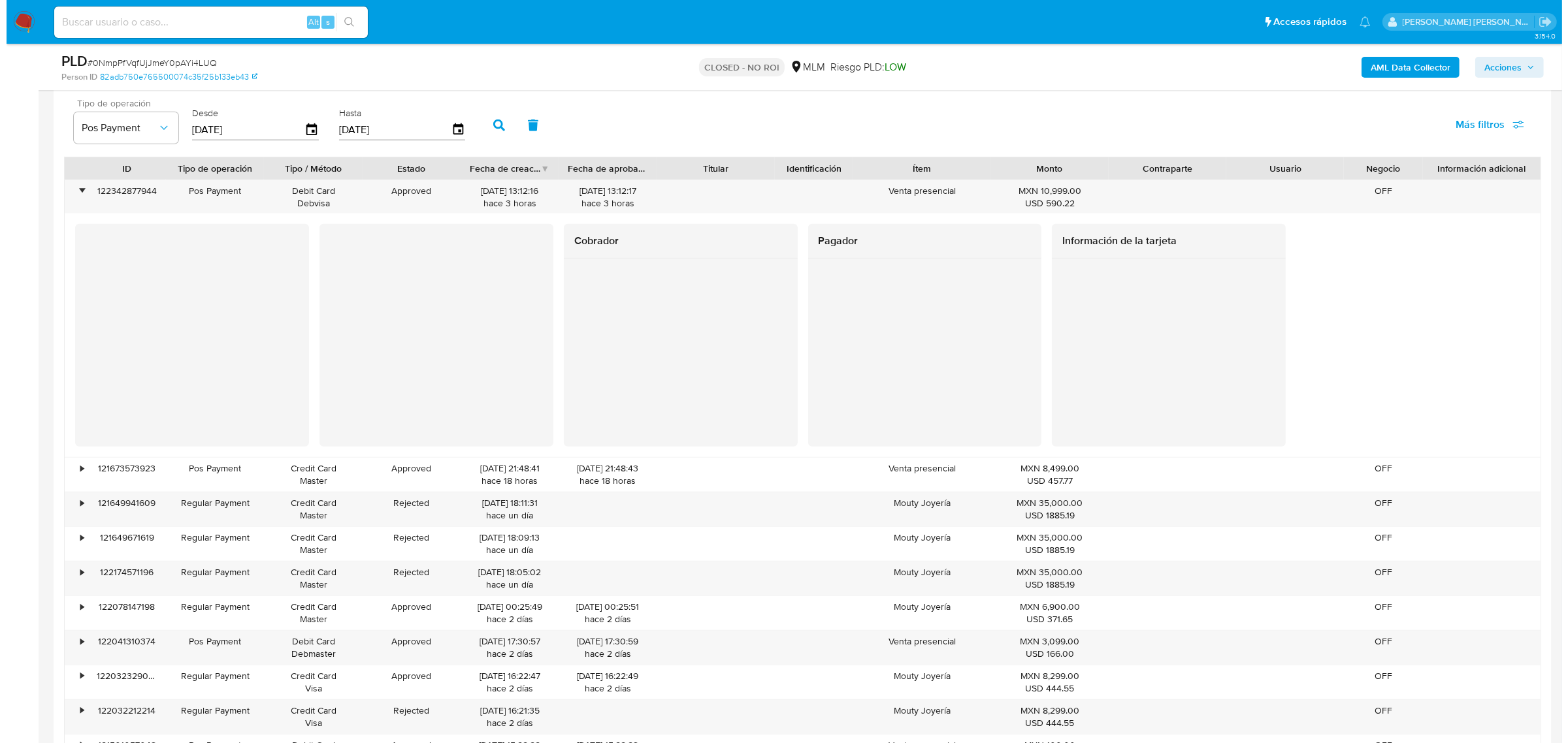
scroll to position [1470, 0]
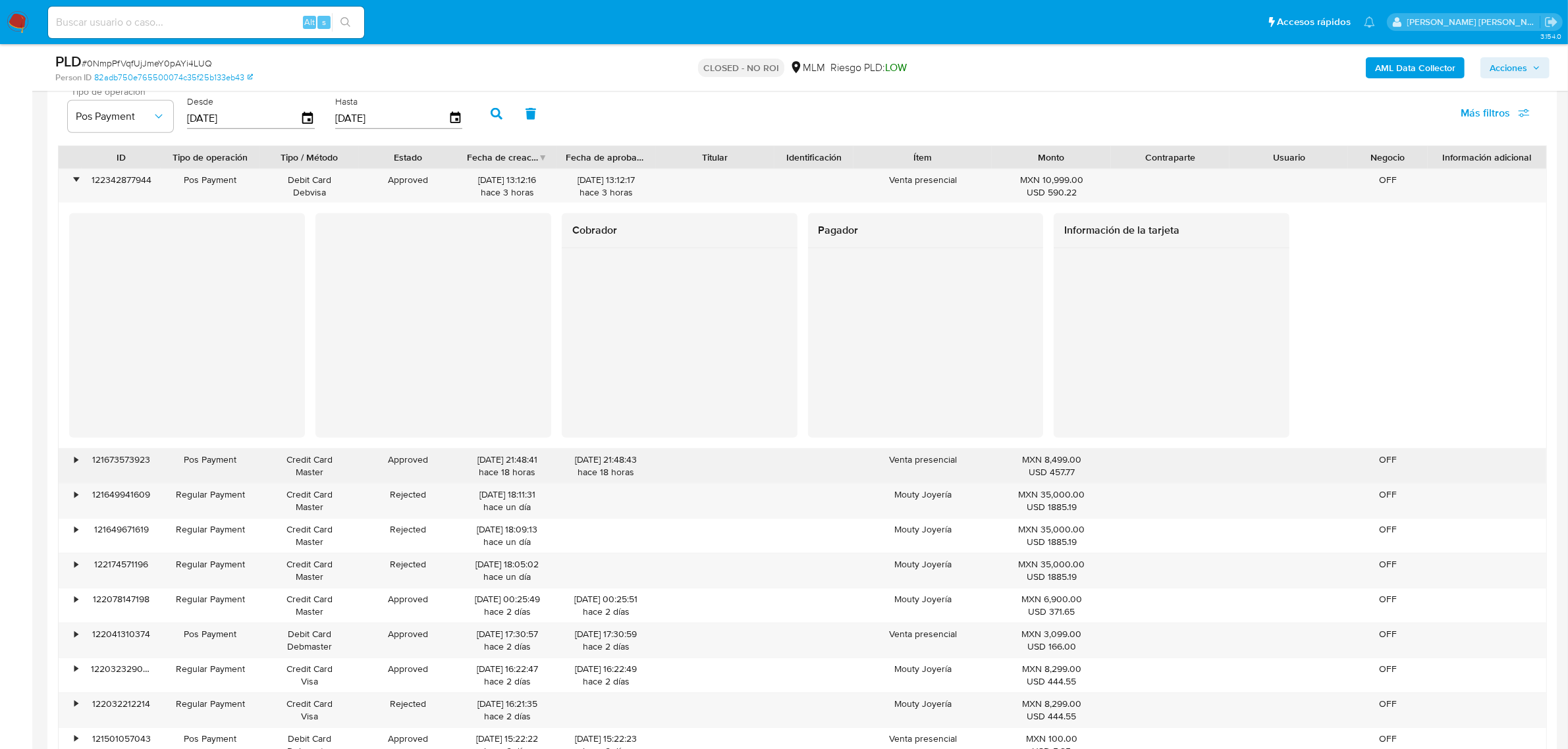
click at [117, 477] on div "121673573923" at bounding box center [120, 466] width 79 height 35
click at [79, 464] on div "•" at bounding box center [69, 466] width 23 height 35
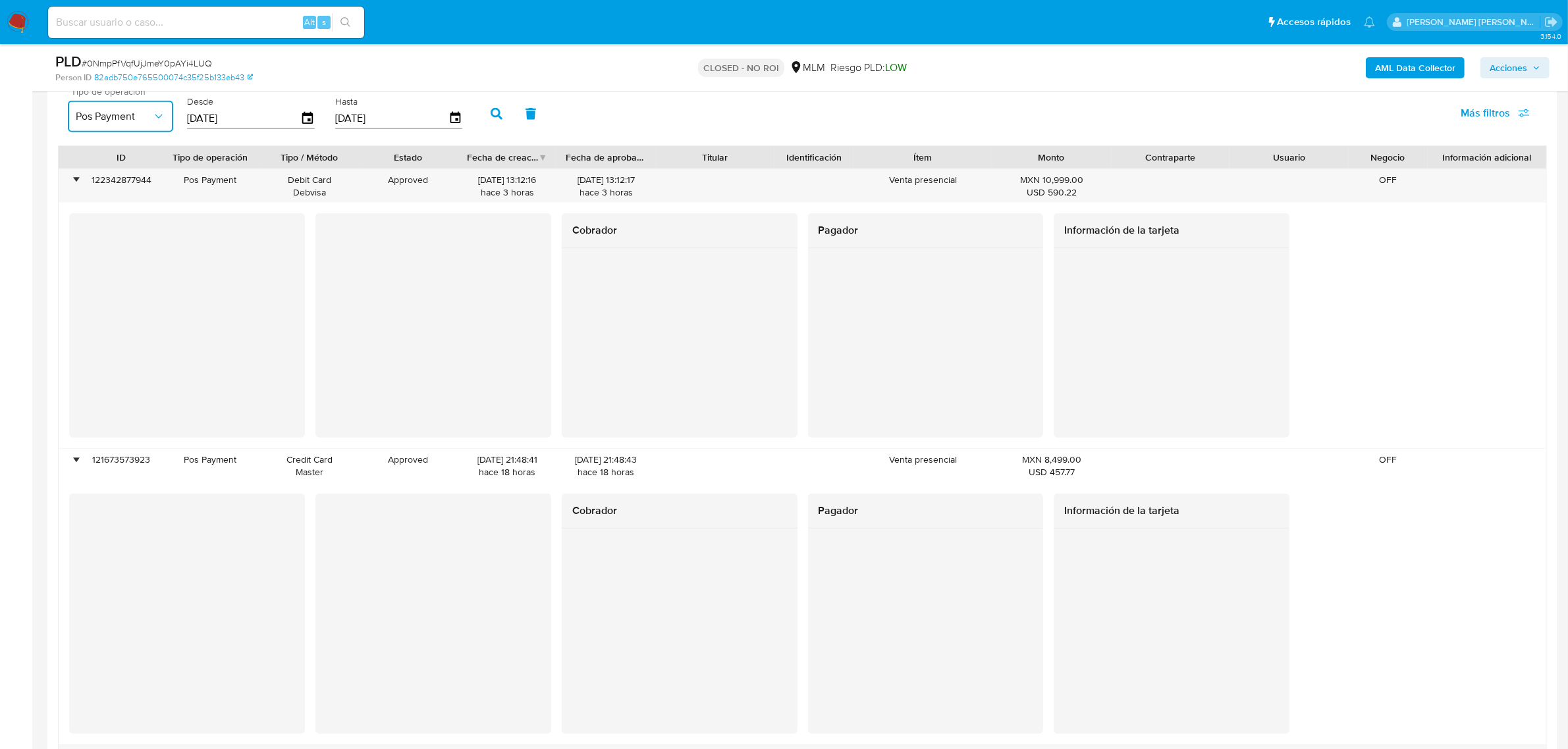
click at [162, 120] on icon "button" at bounding box center [159, 117] width 13 height 13
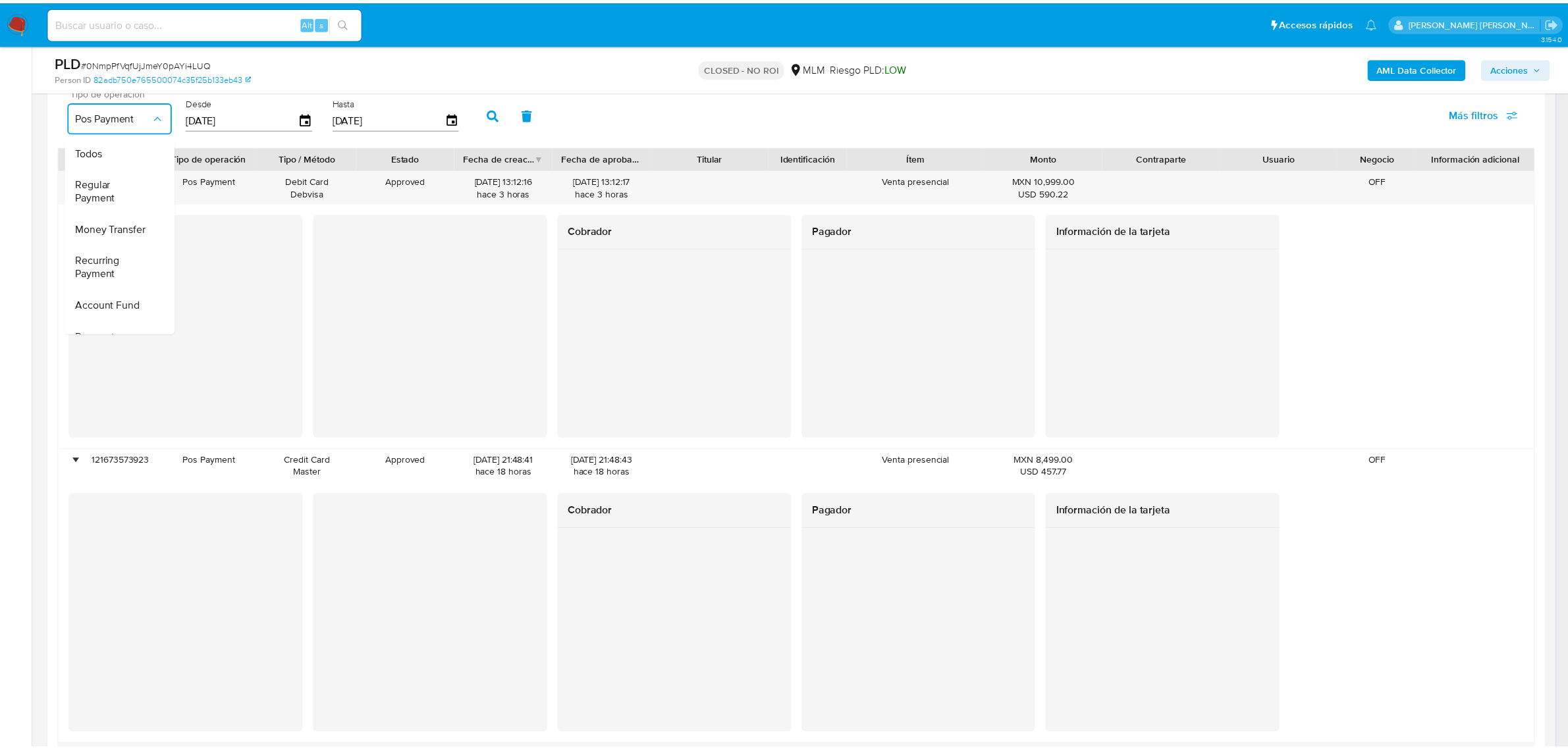
scroll to position [196, 0]
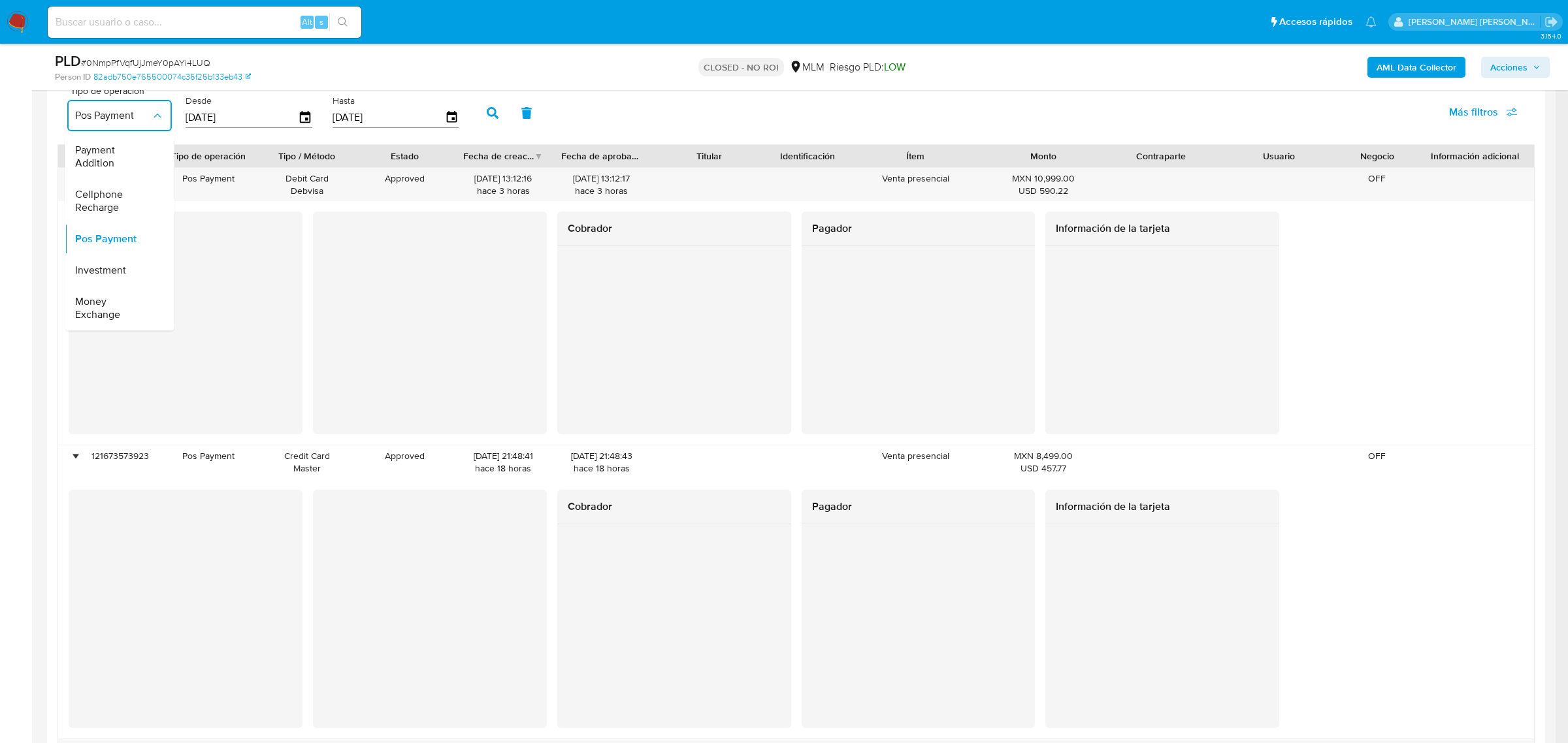
click at [16, 320] on aside "Bandeja Tablero Tablero Externo Administración Reglas Roles Usuarios Equipos Co…" at bounding box center [15, 23] width 32 height 2986
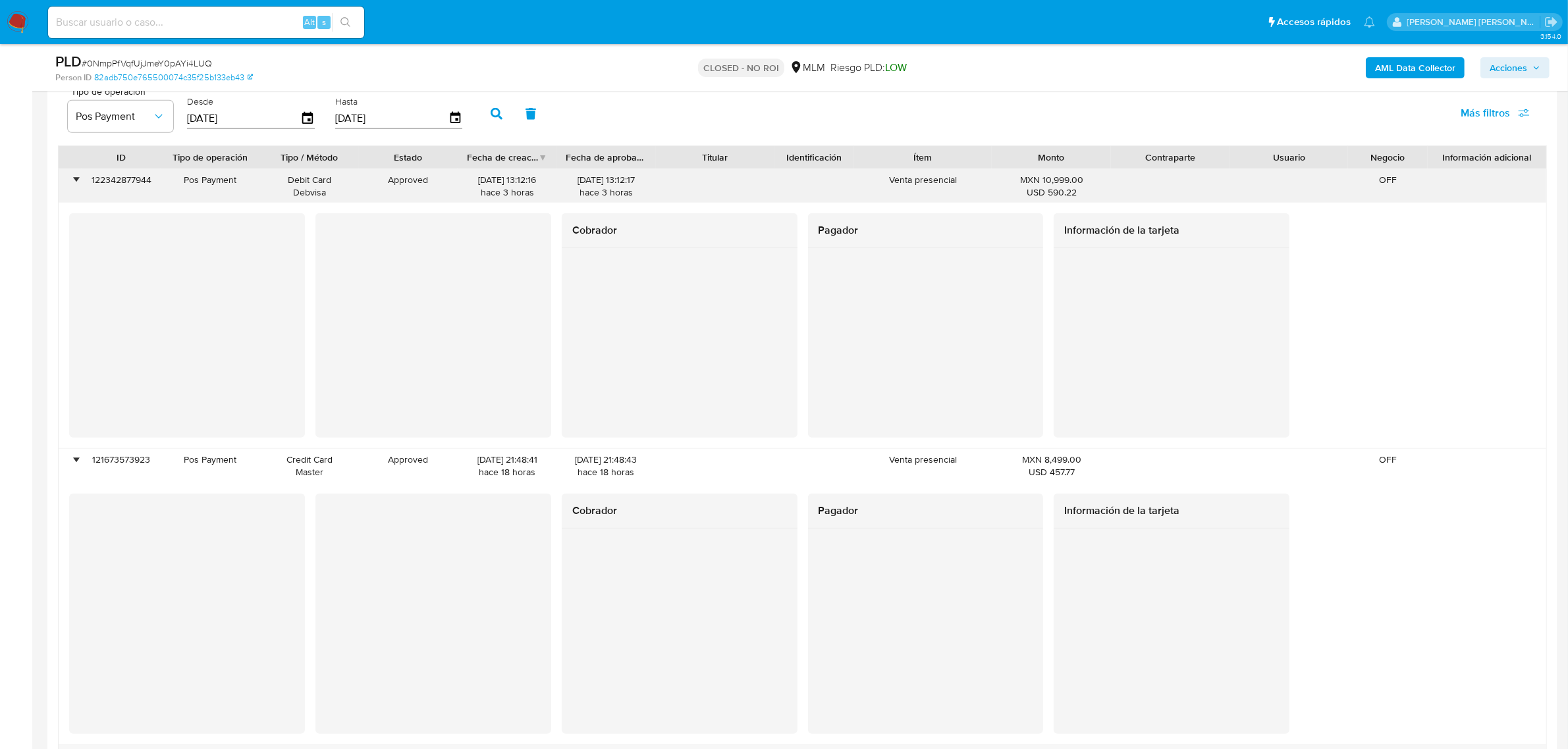
click at [75, 182] on div "•" at bounding box center [77, 181] width 4 height 13
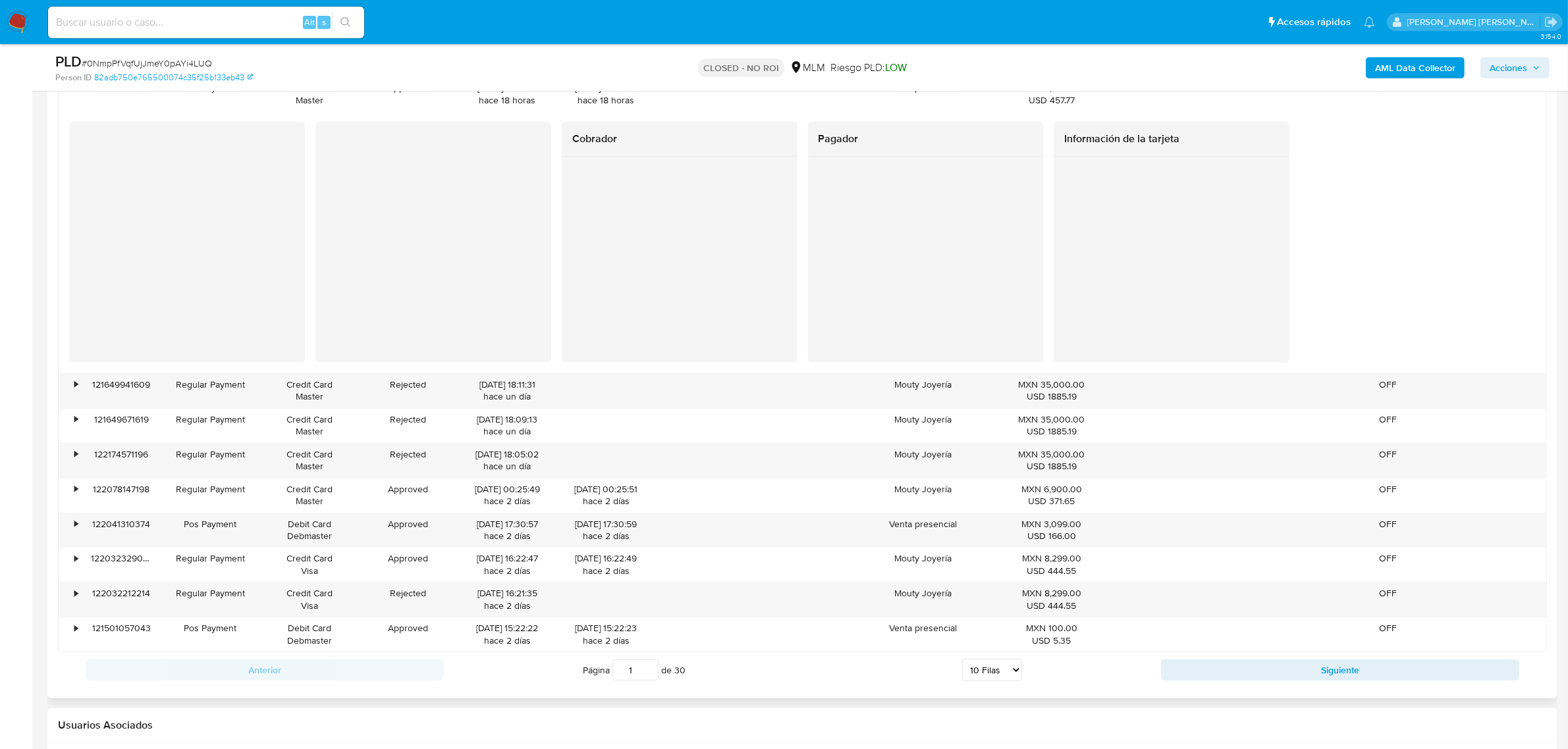
scroll to position [1646, 0]
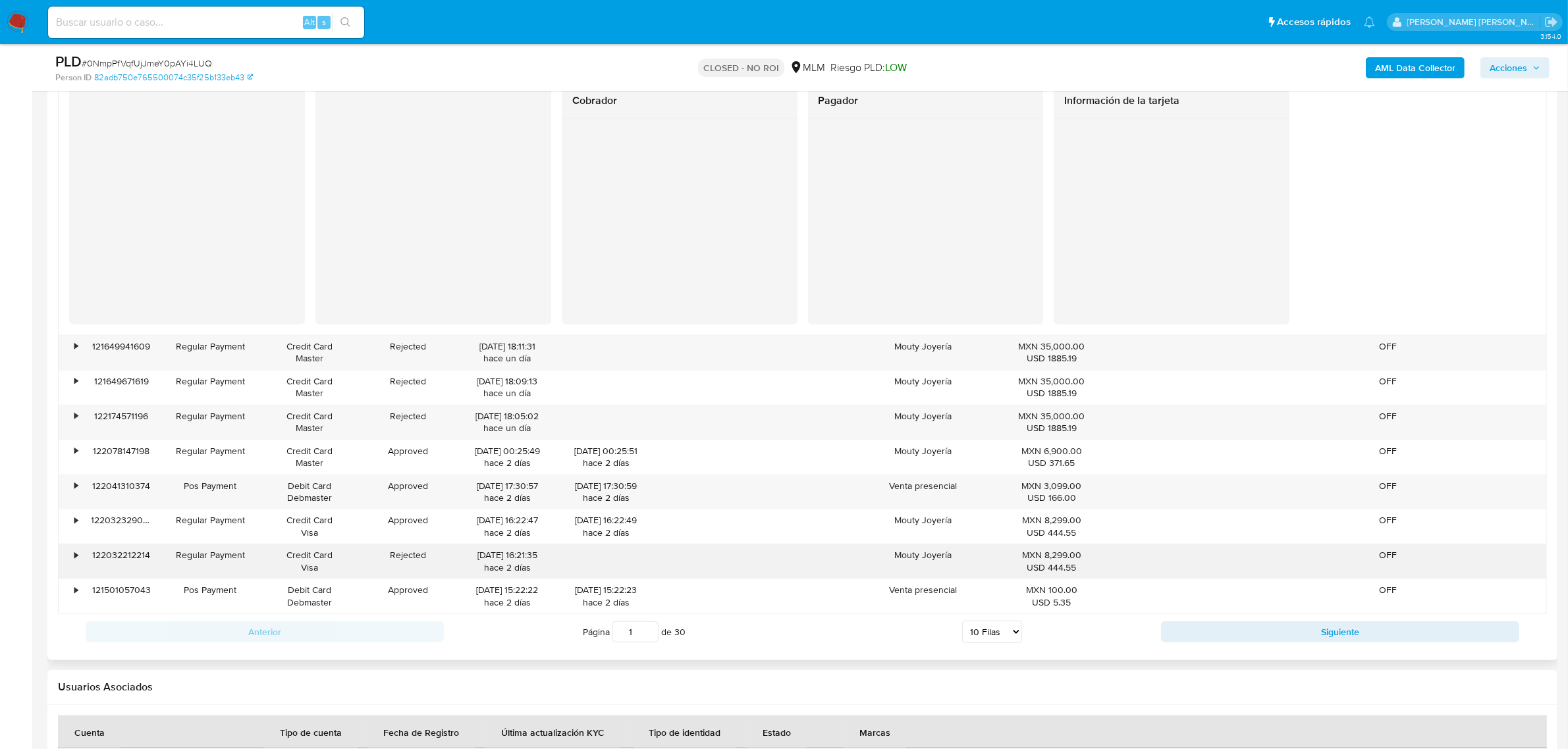
click at [79, 562] on div "•" at bounding box center [69, 562] width 23 height 35
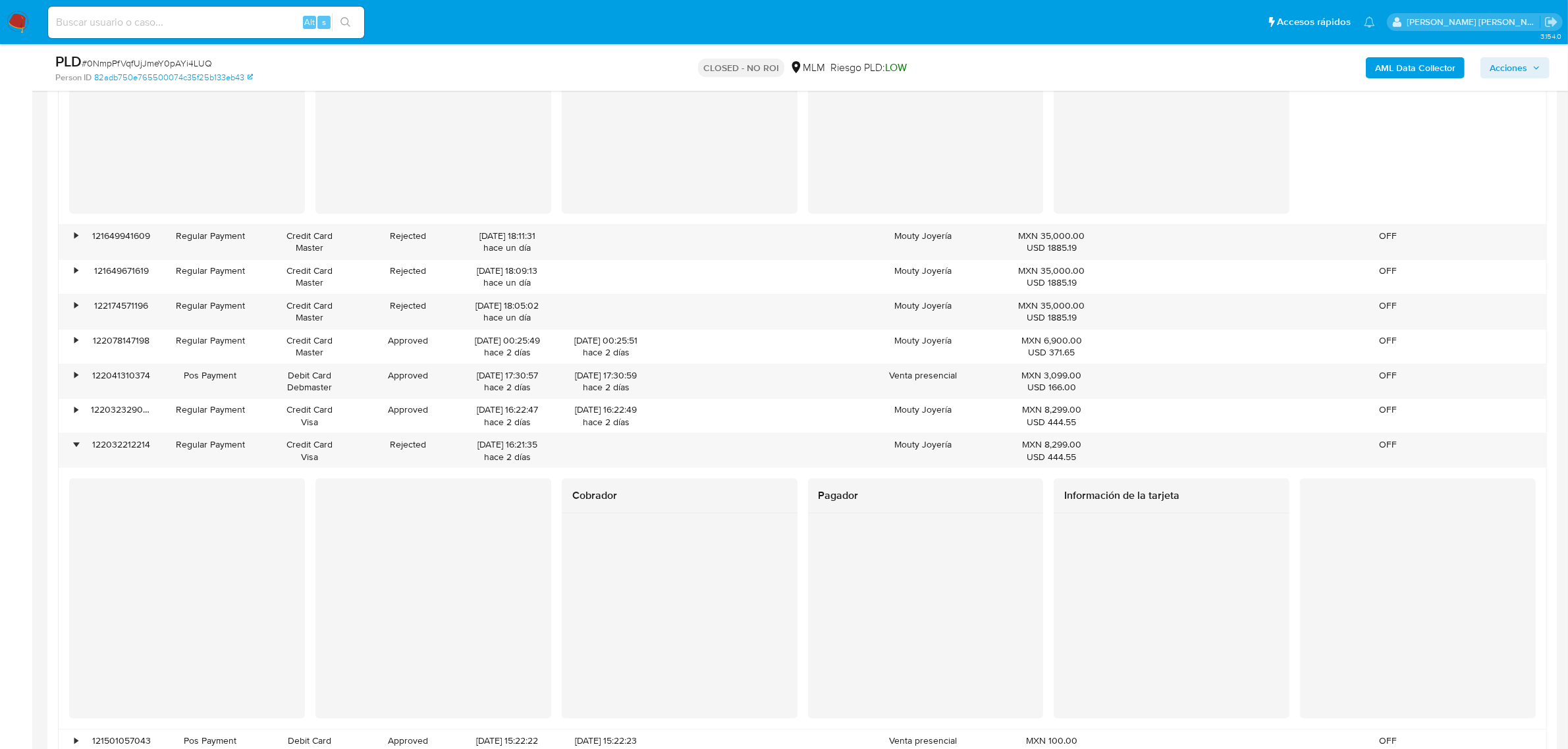
scroll to position [1810, 0]
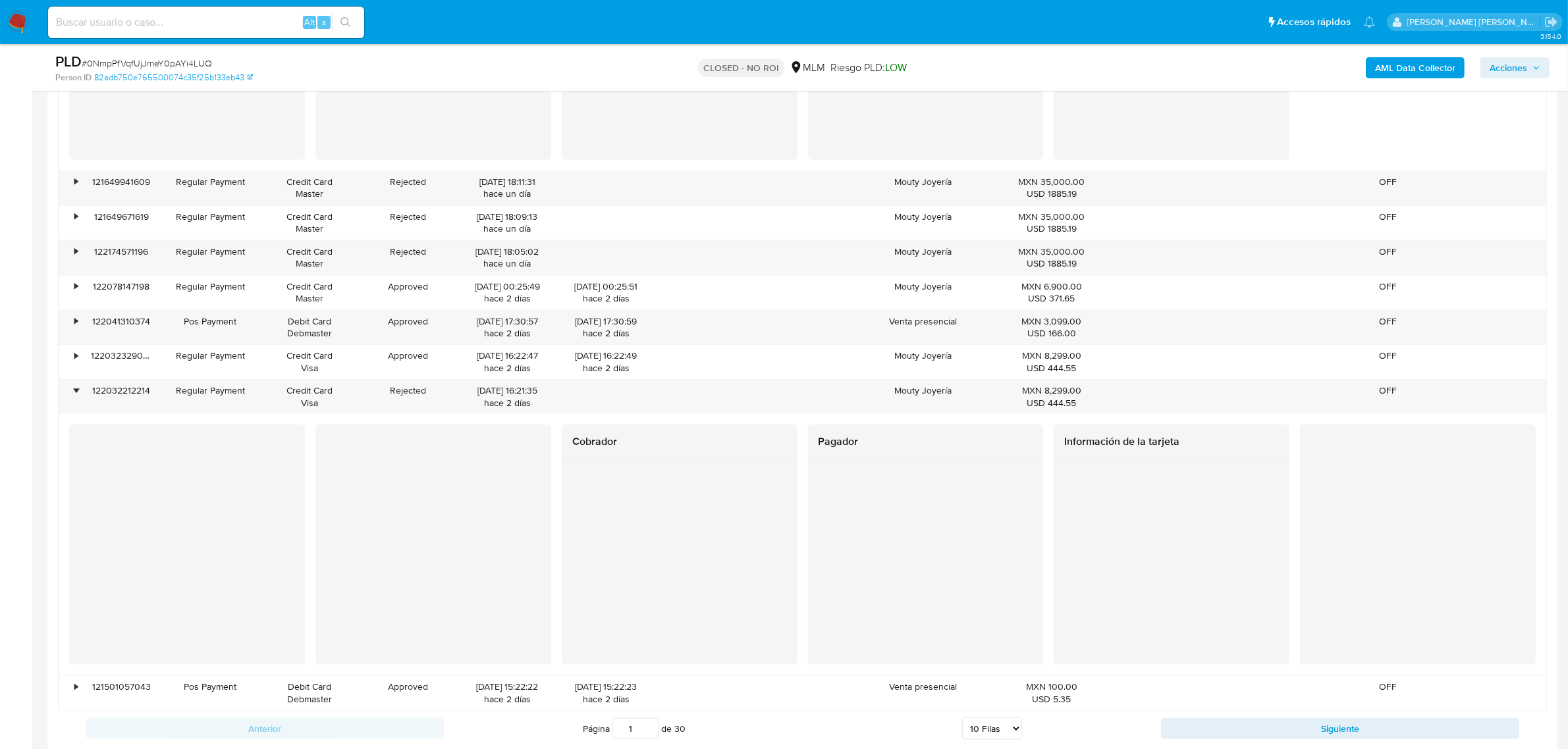
click at [540, 525] on div "Cobrador Pagador Información de la tarjeta" at bounding box center [802, 544] width 1467 height 240
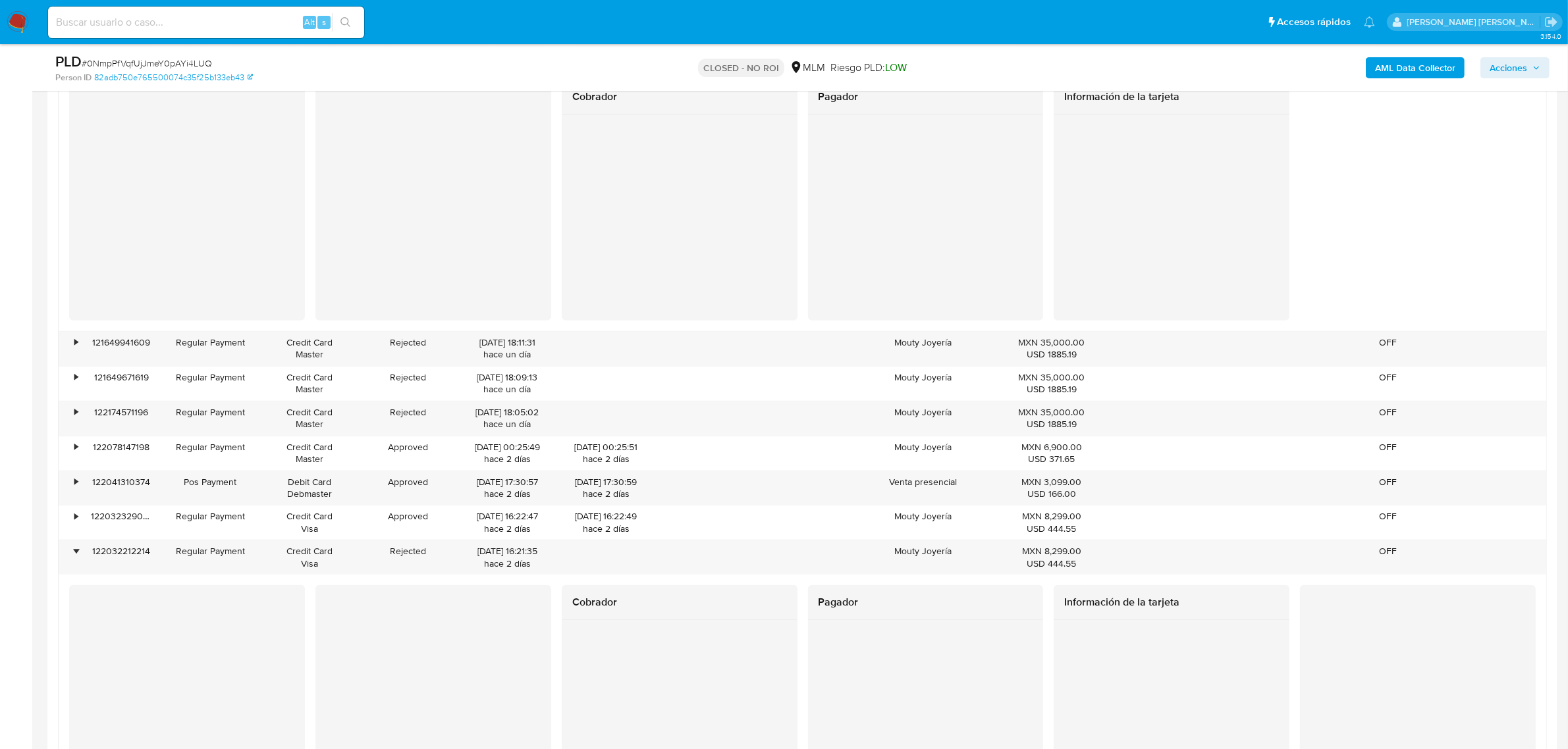
scroll to position [1399, 0]
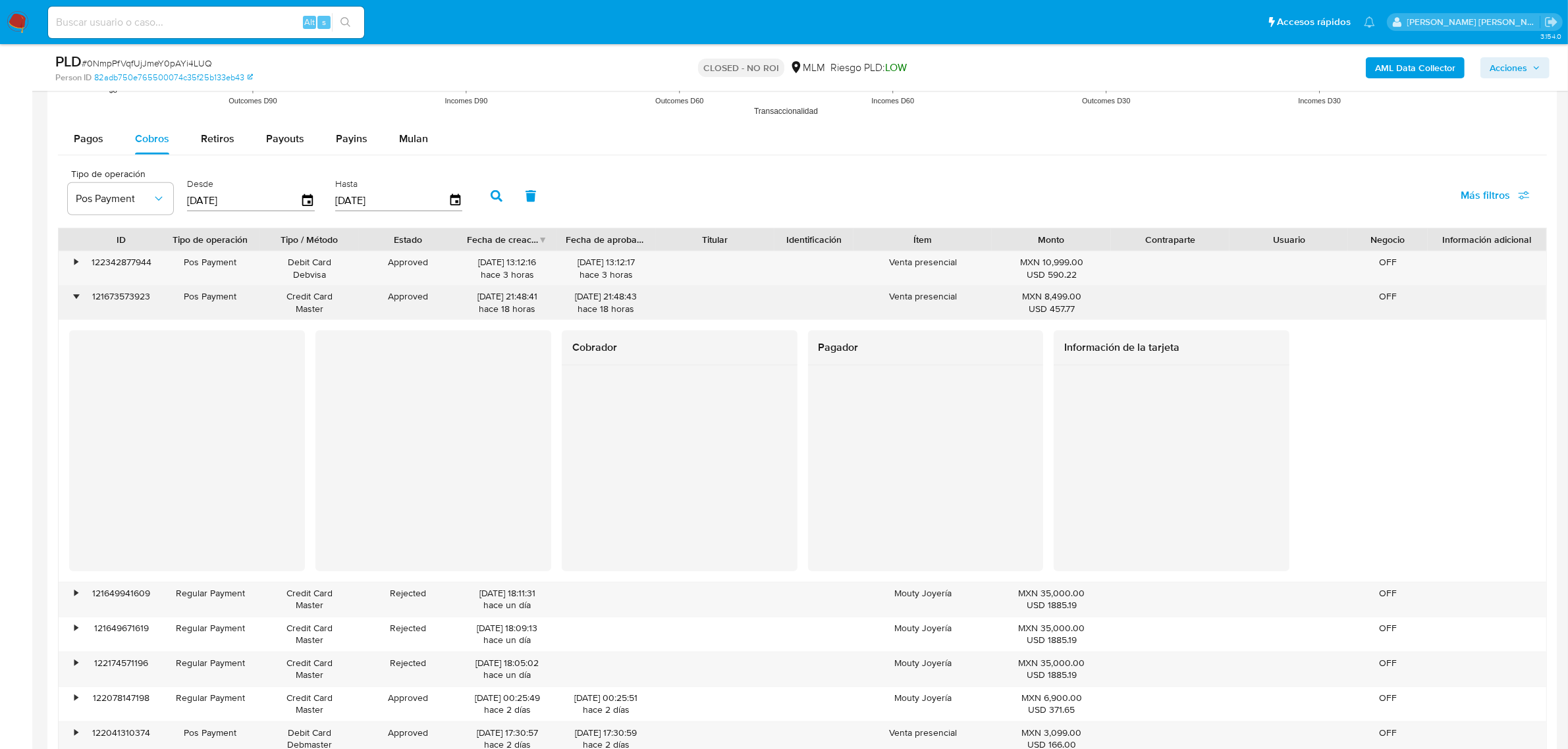
click at [78, 297] on div "•" at bounding box center [77, 296] width 4 height 13
